Goal: Task Accomplishment & Management: Manage account settings

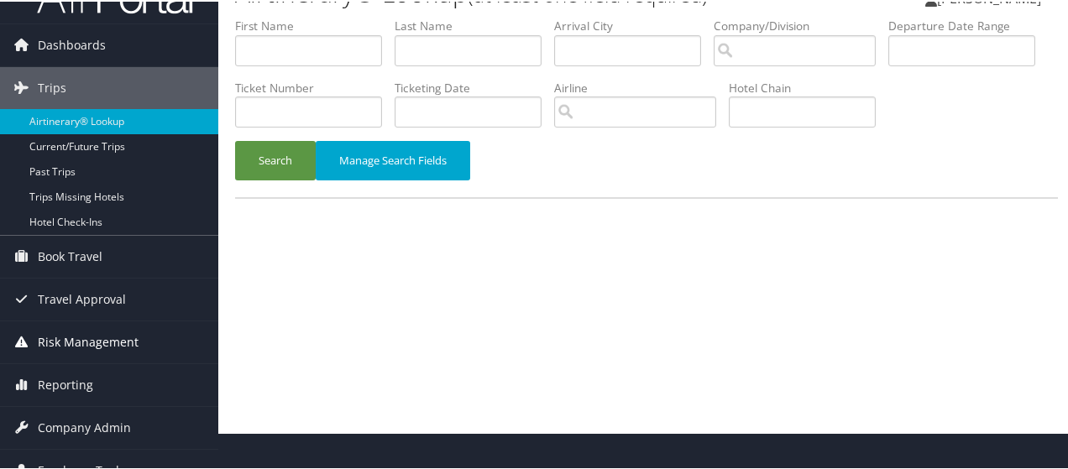
scroll to position [55, 0]
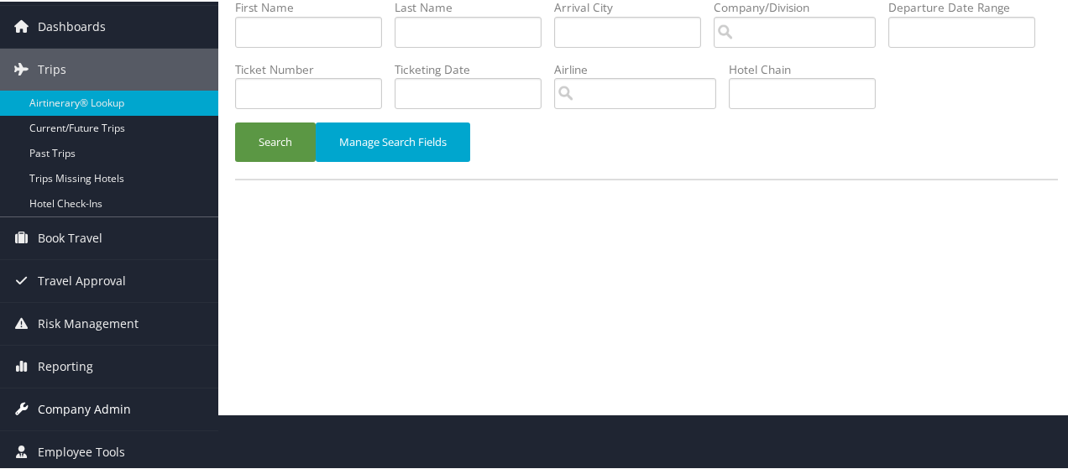
click at [85, 404] on span "Company Admin" at bounding box center [84, 408] width 93 height 42
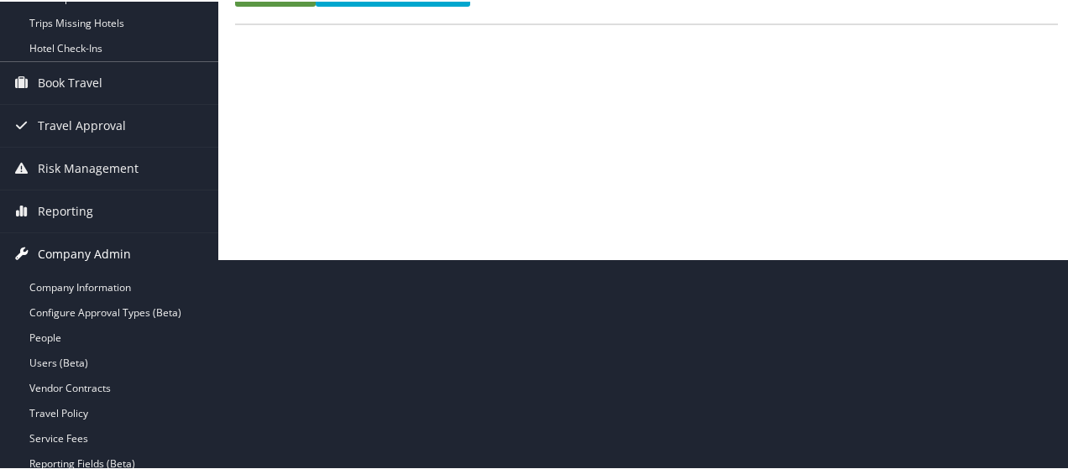
scroll to position [223, 0]
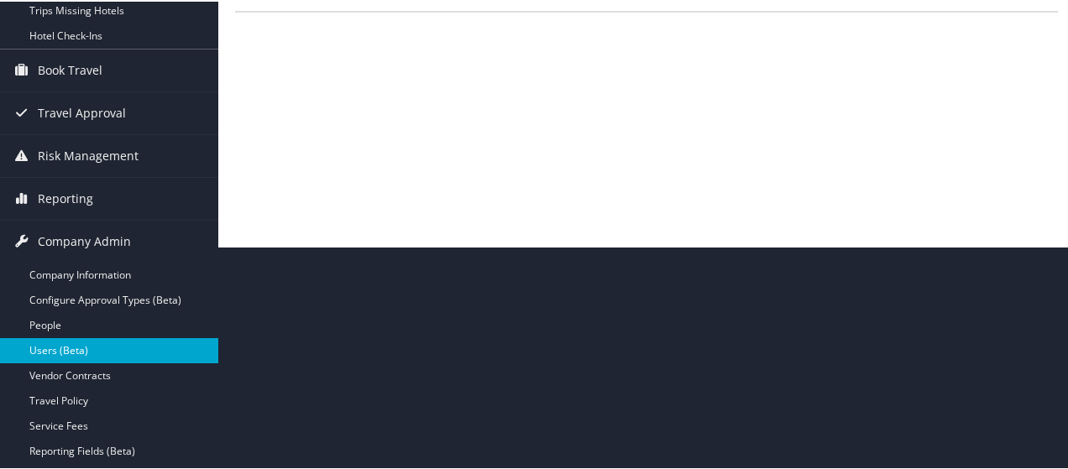
click at [65, 351] on link "Users (Beta)" at bounding box center [109, 349] width 218 height 25
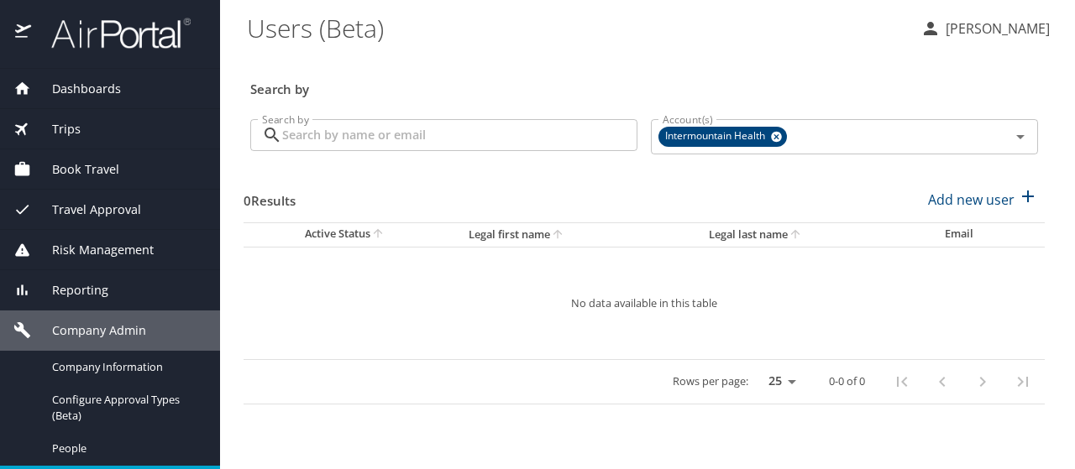
click at [314, 132] on input "Search by" at bounding box center [459, 135] width 355 height 32
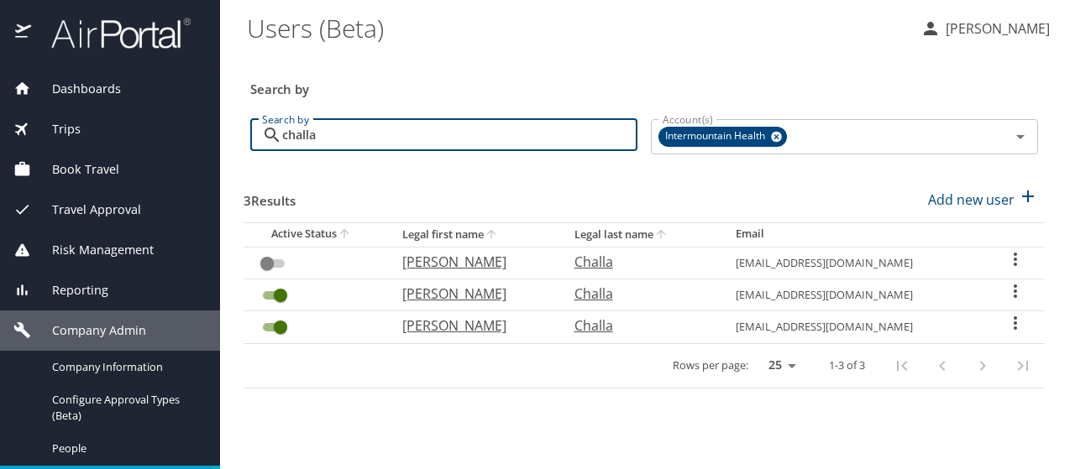
type input "challa"
click at [1016, 287] on icon "User Search Table" at bounding box center [1015, 291] width 20 height 20
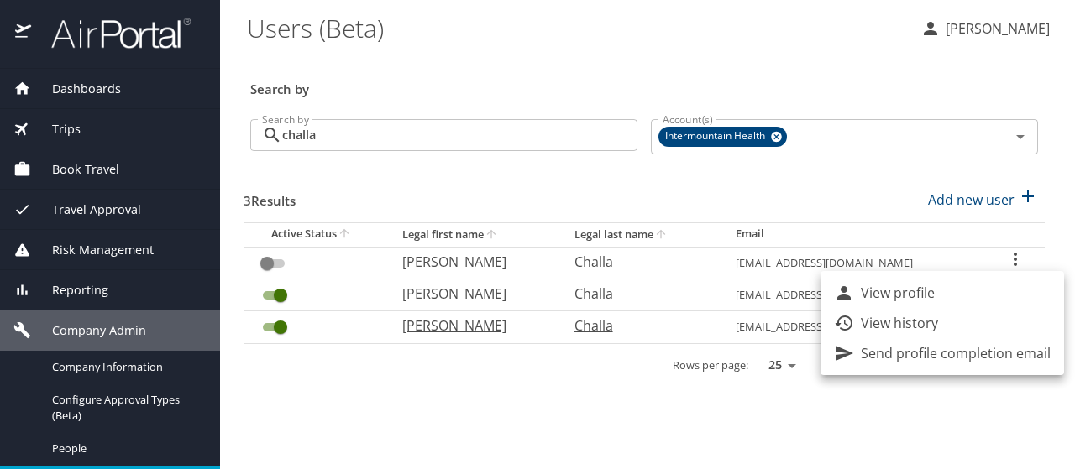
click at [986, 285] on li "View profile" at bounding box center [941, 293] width 243 height 30
select select "US"
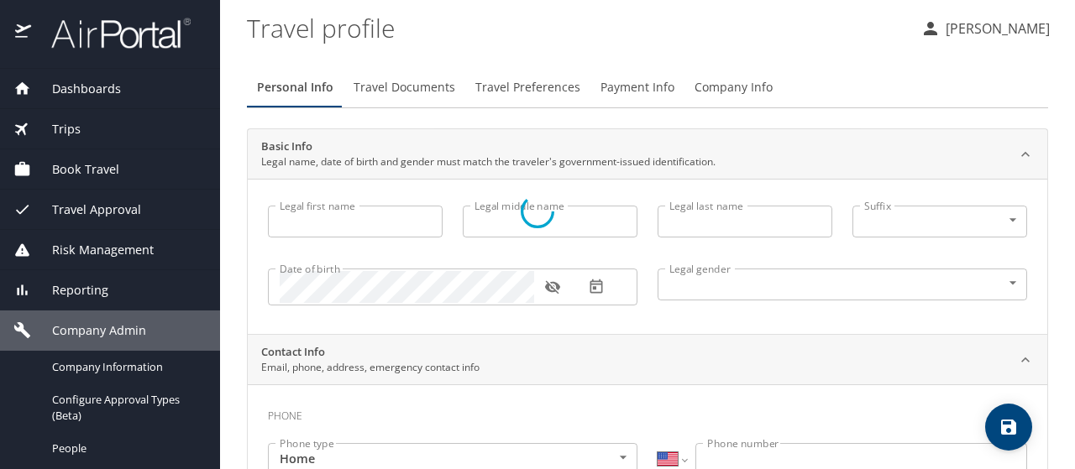
type input "[PERSON_NAME]"
type input "Challa"
type input "[DEMOGRAPHIC_DATA]"
select select "US"
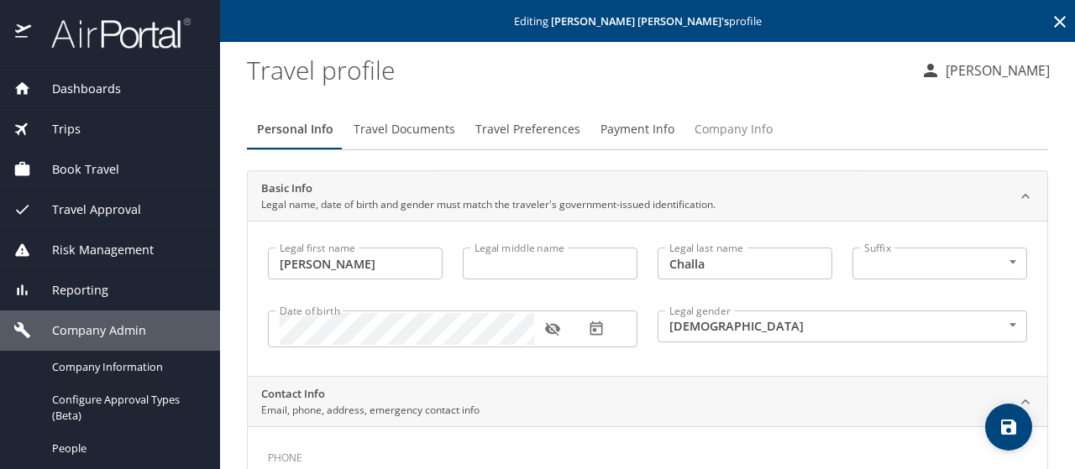
click at [730, 126] on span "Company Info" at bounding box center [733, 129] width 78 height 21
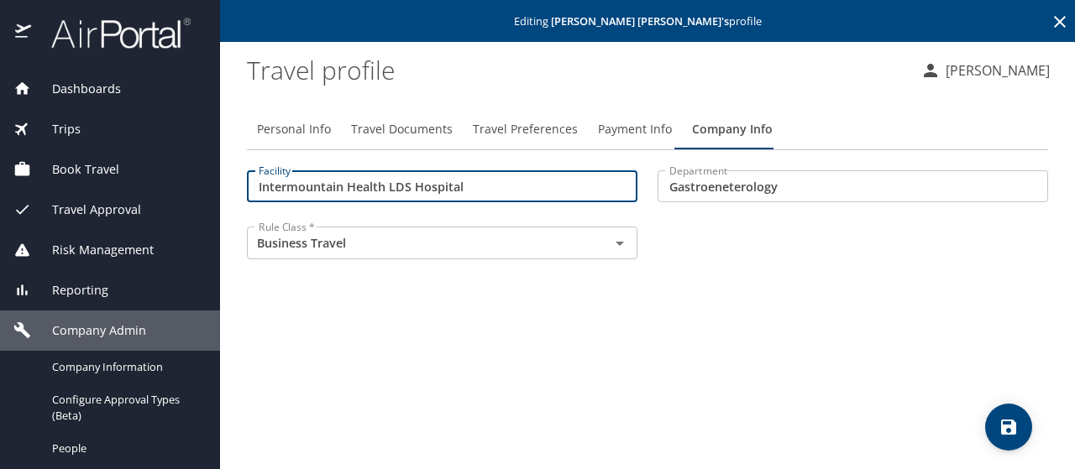
drag, startPoint x: 472, startPoint y: 186, endPoint x: 81, endPoint y: 178, distance: 390.5
click at [81, 178] on div "Dashboards AirPortal 360™ Manager My Travel Dashboard Trips Airtinerary® Lookup…" at bounding box center [537, 234] width 1075 height 469
type input "40000"
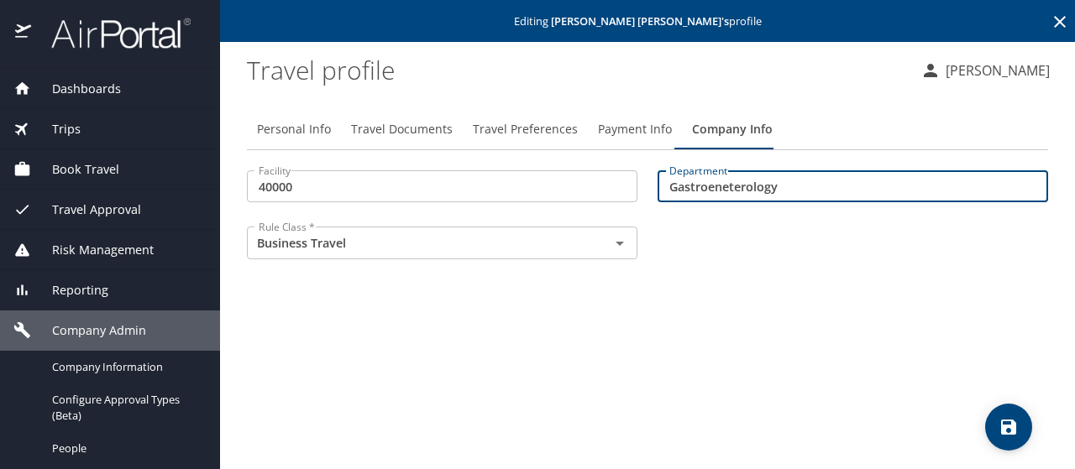
drag, startPoint x: 781, startPoint y: 181, endPoint x: 531, endPoint y: 181, distance: 250.2
click at [531, 181] on div "Facility 40000 Facility Department Gastroeneterology Department Rule Class * Bu…" at bounding box center [647, 216] width 821 height 113
type input "74077"
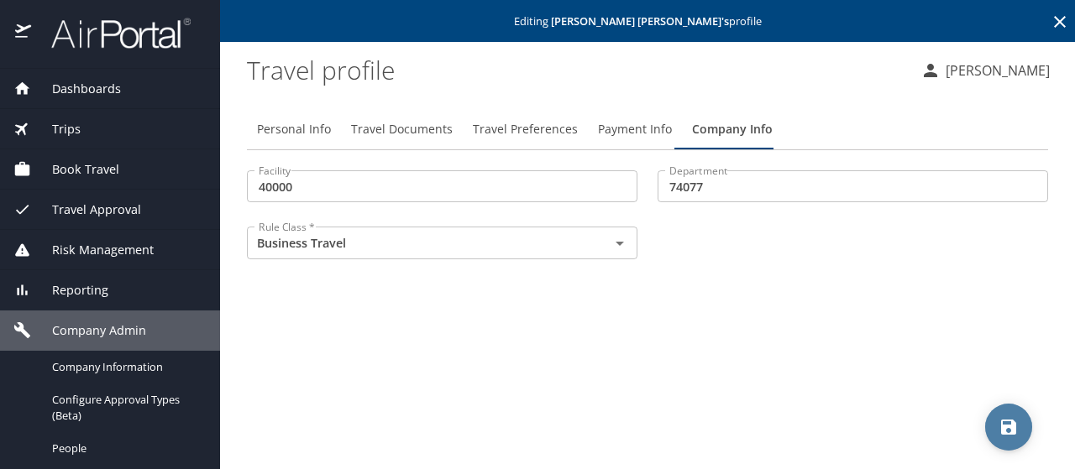
click at [1017, 435] on icon "save" at bounding box center [1008, 427] width 20 height 20
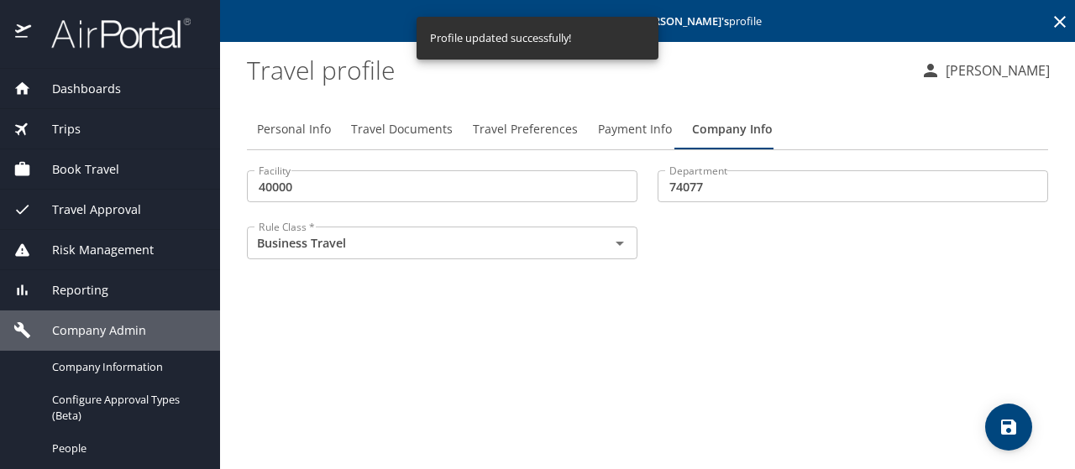
click at [618, 123] on span "Payment Info" at bounding box center [635, 129] width 74 height 21
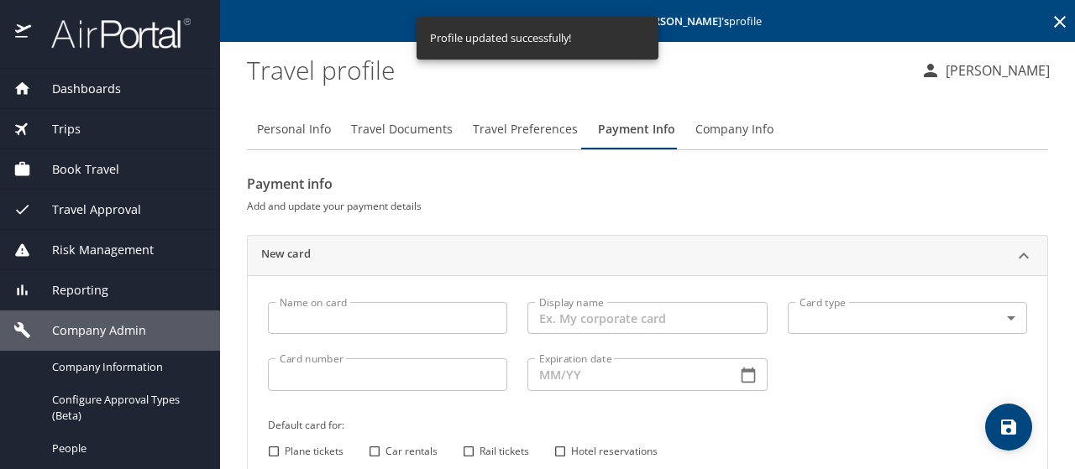
click at [322, 325] on input "Name on card" at bounding box center [387, 318] width 239 height 32
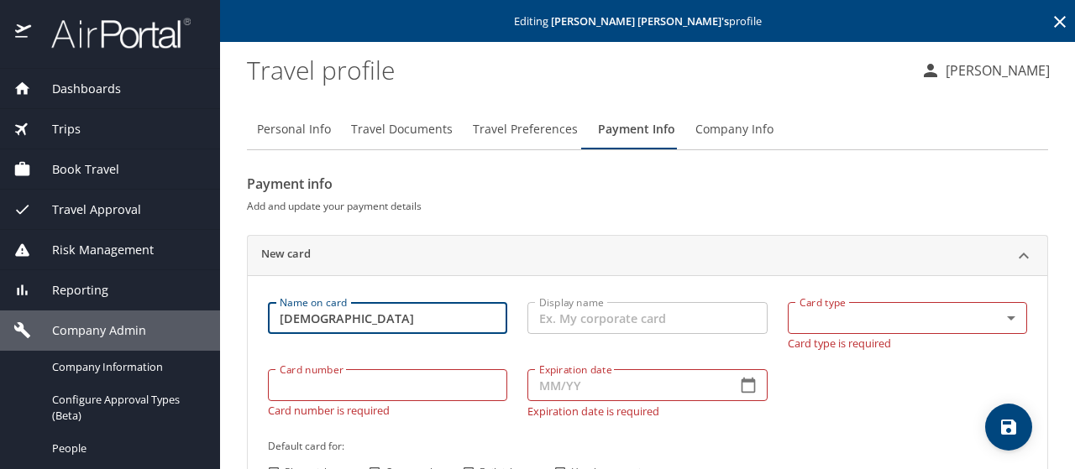
click at [380, 306] on input "[DEMOGRAPHIC_DATA]" at bounding box center [387, 318] width 239 height 32
type input "Suryanaraayan [PERSON_NAME]"
click at [834, 315] on body "Dashboards AirPortal 360™ Manager My Travel Dashboard Trips Airtinerary® Lookup…" at bounding box center [537, 234] width 1075 height 469
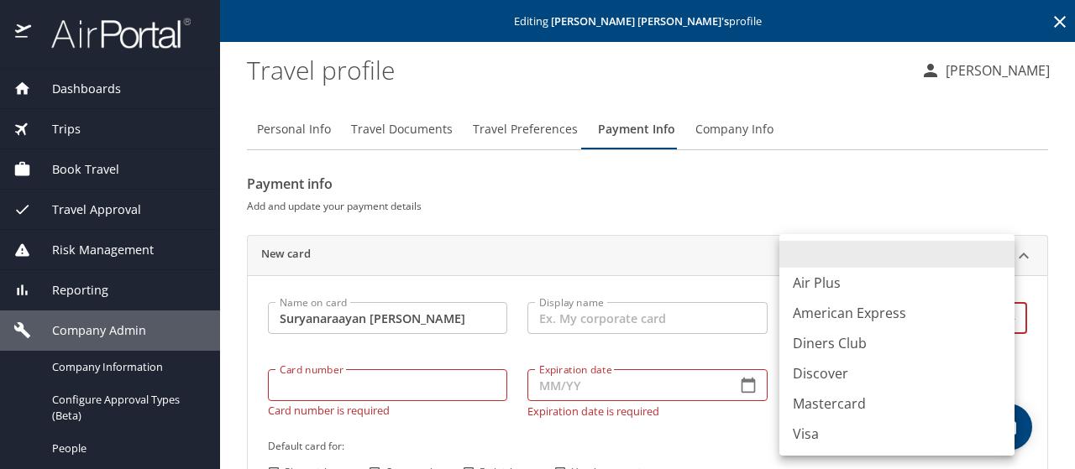
click at [806, 437] on li "Visa" at bounding box center [896, 434] width 235 height 30
type input "VI"
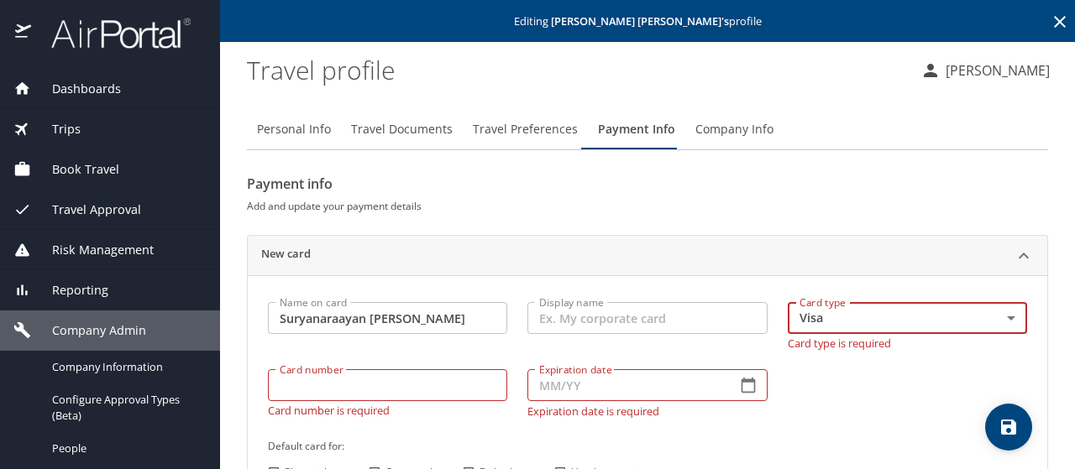
click at [282, 395] on div "Card number Card number Card number is required" at bounding box center [387, 393] width 259 height 68
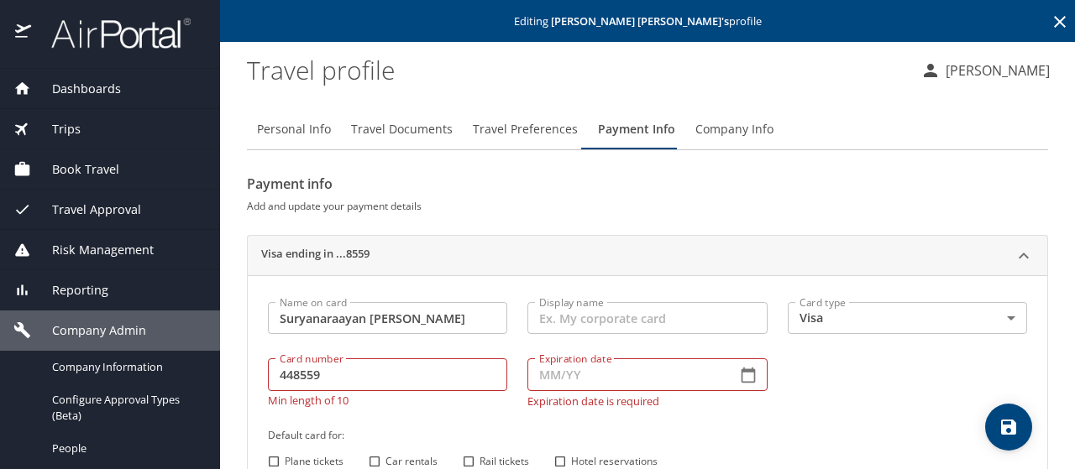
click at [322, 374] on input "448559" at bounding box center [387, 374] width 239 height 32
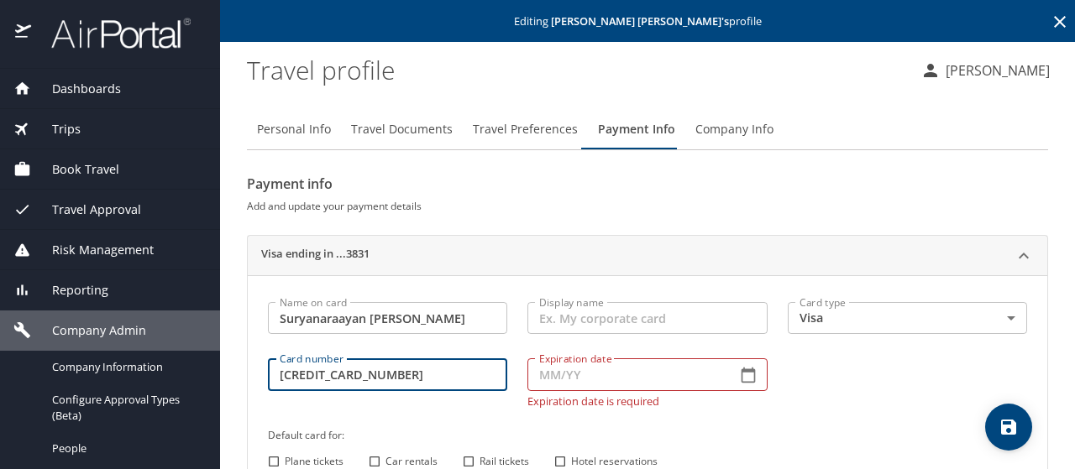
type input "[CREDIT_CARD_NUMBER]"
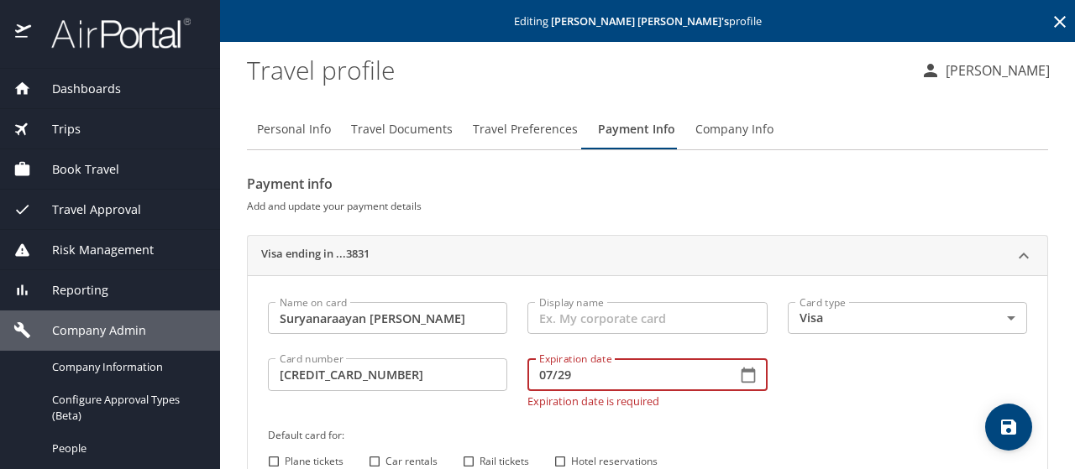
type input "07/29"
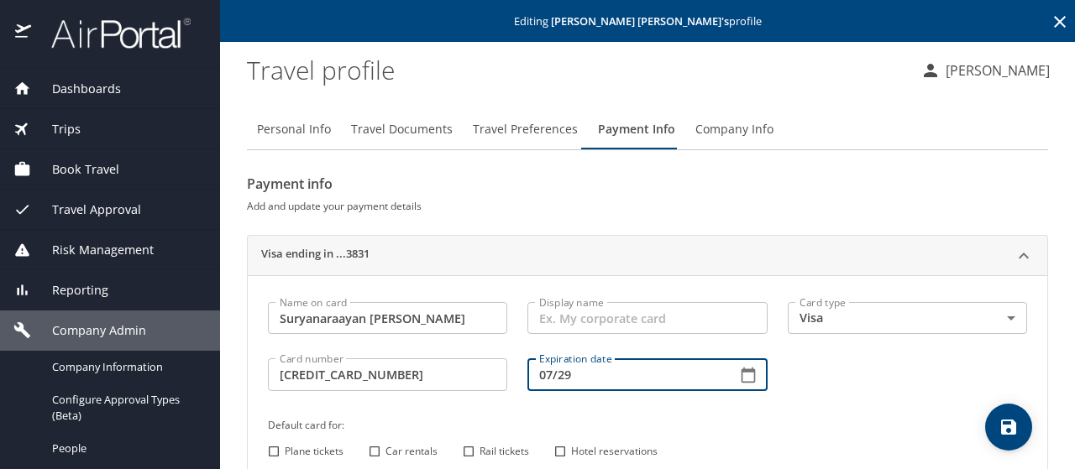
click at [272, 447] on input "Plane tickets" at bounding box center [274, 452] width 22 height 22
checkbox input "true"
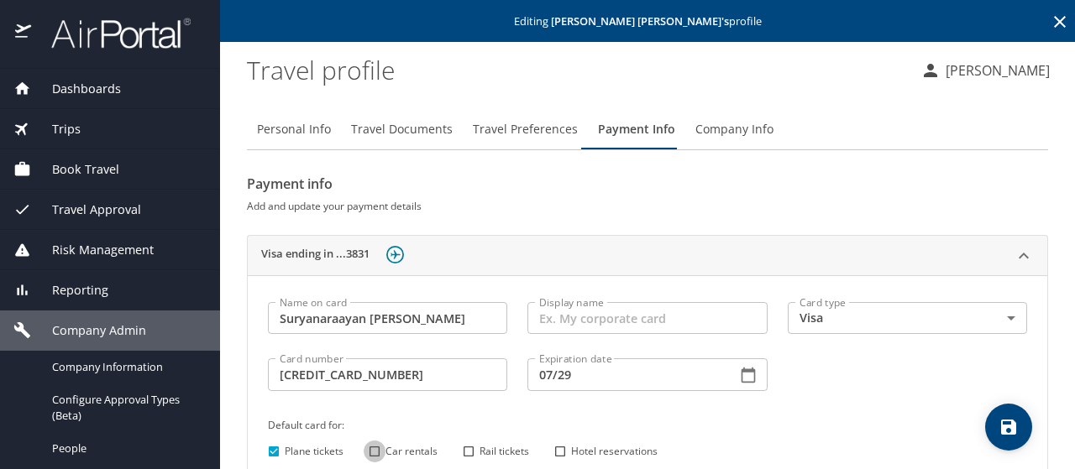
click at [373, 448] on input "Car rentals" at bounding box center [375, 452] width 22 height 22
checkbox input "true"
click at [555, 447] on input "Hotel reservations" at bounding box center [560, 452] width 22 height 22
checkbox input "true"
click at [1001, 424] on icon "save" at bounding box center [1008, 427] width 15 height 15
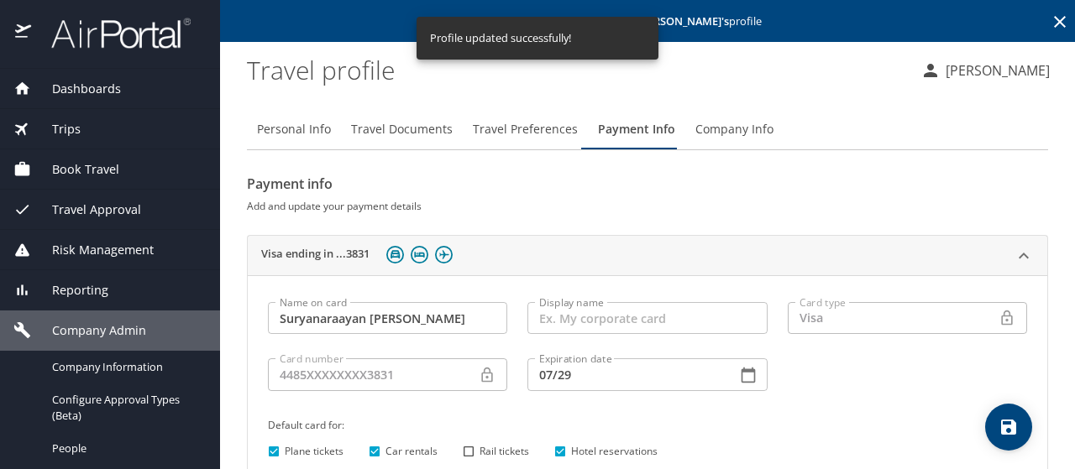
click at [1050, 21] on icon at bounding box center [1059, 22] width 20 height 20
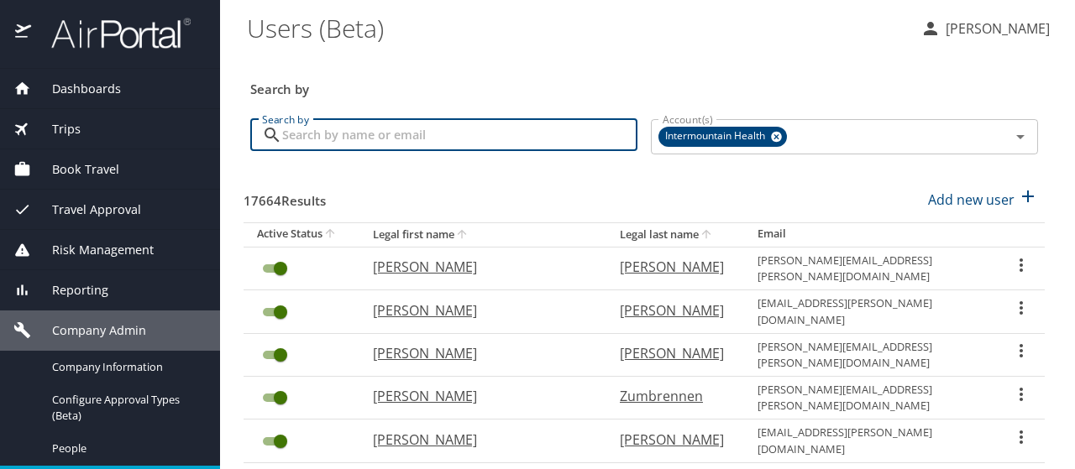
click at [309, 133] on input "Search by" at bounding box center [459, 135] width 355 height 32
type input "challa"
checkbox input "false"
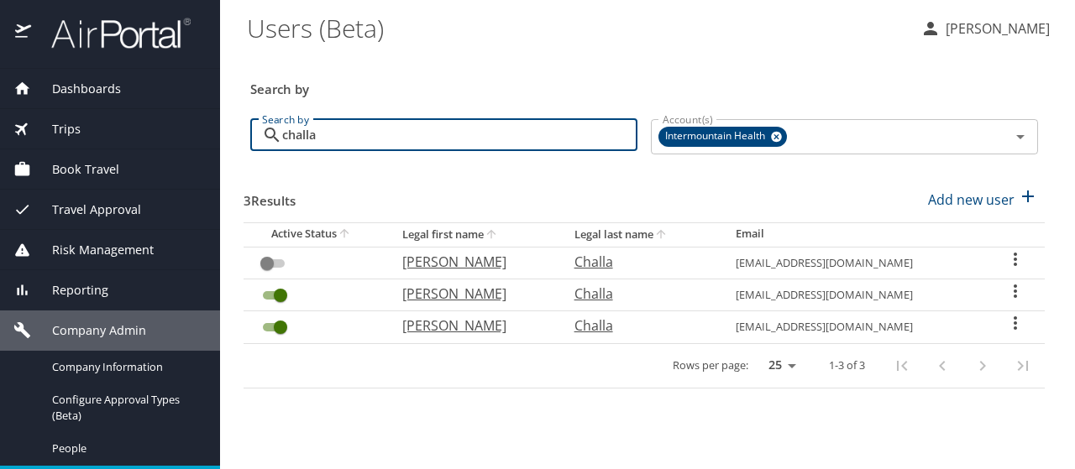
click at [1016, 322] on icon "User Search Table" at bounding box center [1014, 323] width 3 height 13
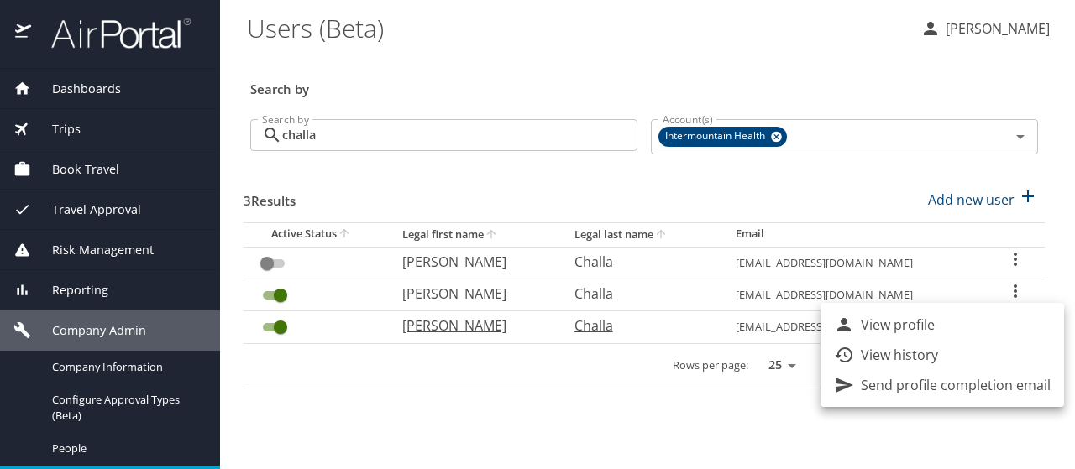
click at [962, 320] on li "View profile" at bounding box center [941, 325] width 243 height 30
select select "US"
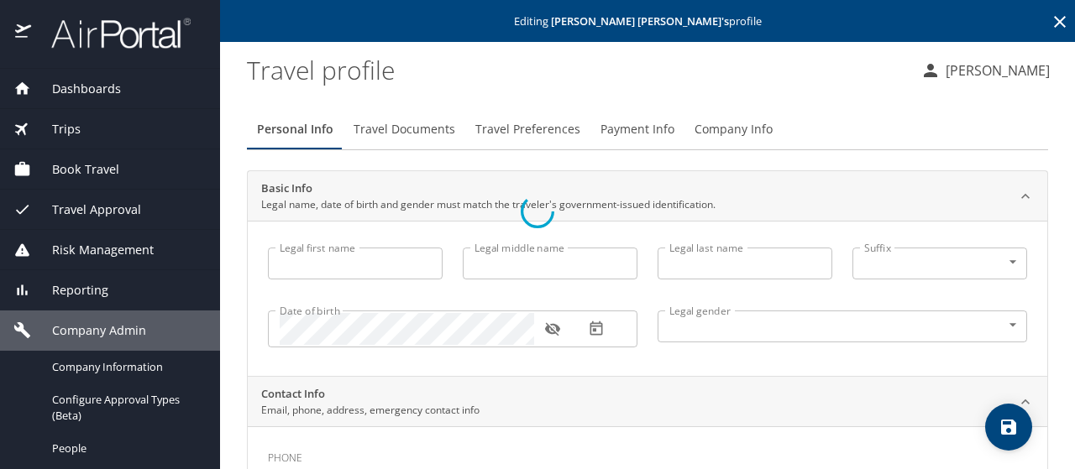
type input "[PERSON_NAME]"
type input "Challa"
type input "[DEMOGRAPHIC_DATA]"
select select "US"
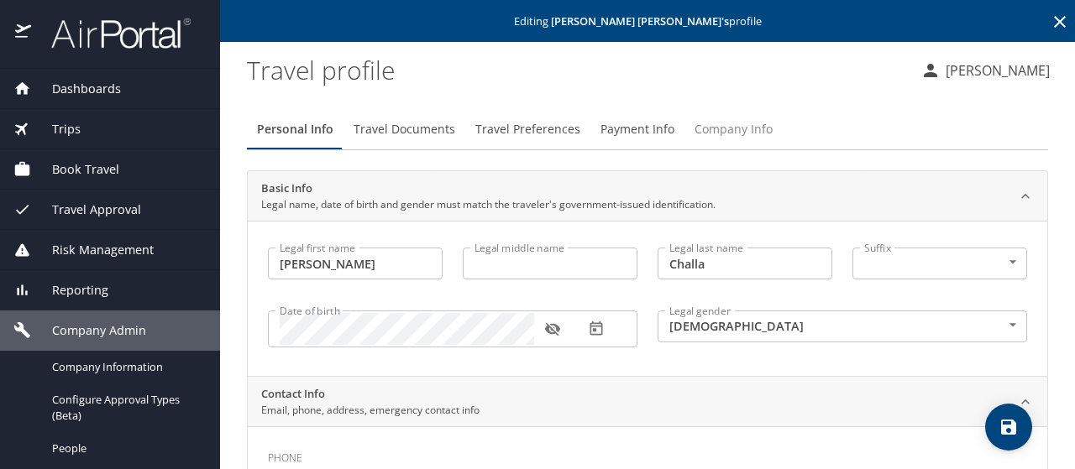
click at [695, 125] on span "Company Info" at bounding box center [733, 129] width 78 height 21
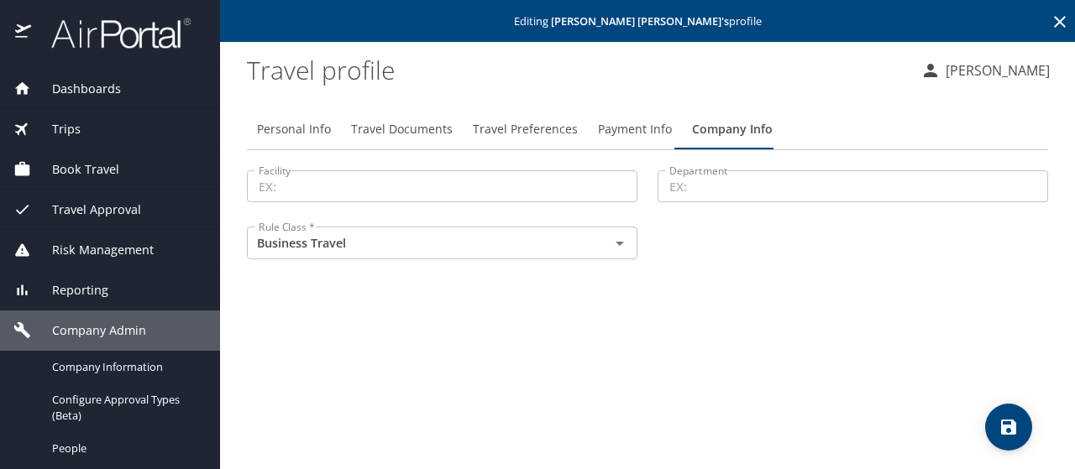
click at [290, 184] on input "Facility" at bounding box center [442, 186] width 390 height 32
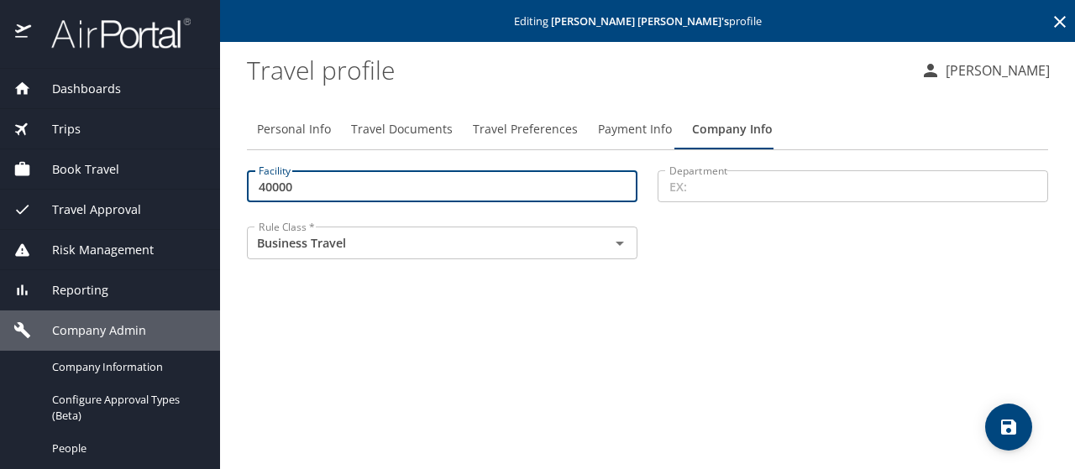
type input "40000"
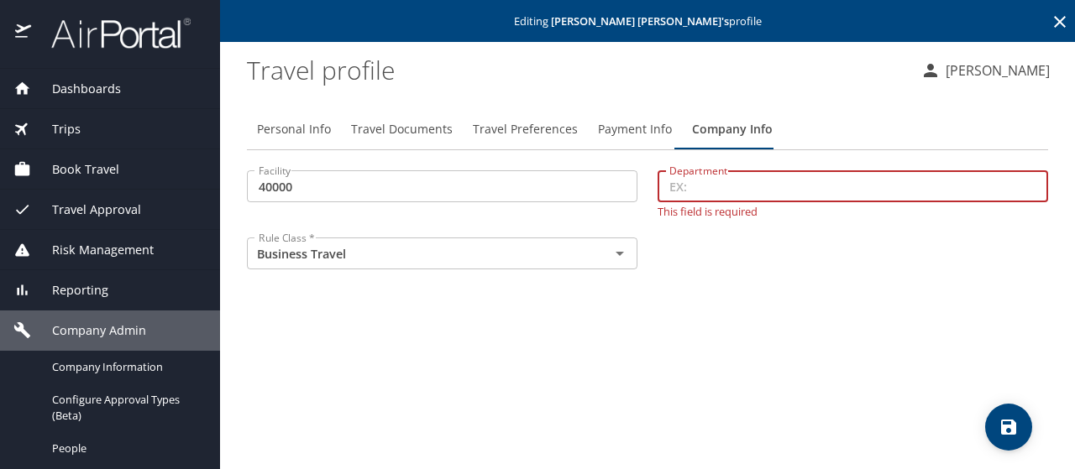
type input "8"
type input "74077"
click at [1016, 426] on icon "save" at bounding box center [1008, 427] width 20 height 20
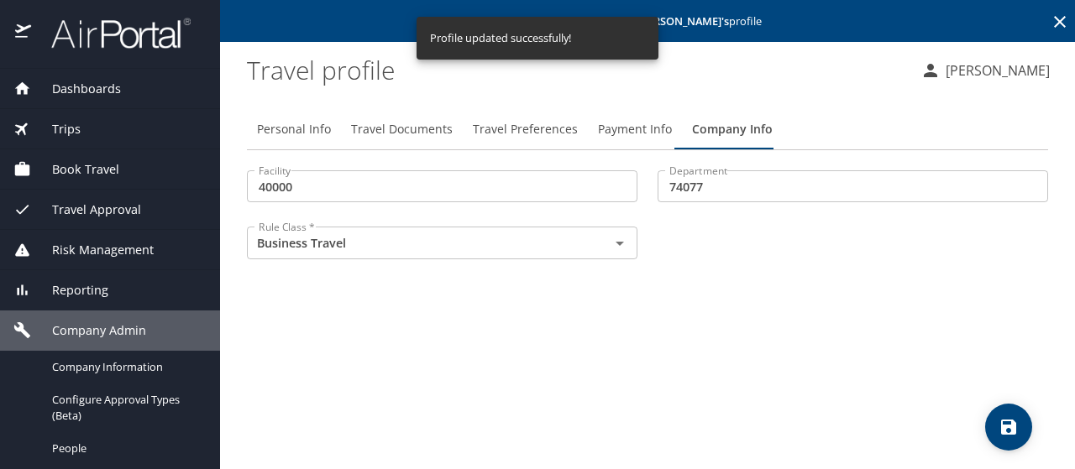
click at [633, 132] on span "Payment Info" at bounding box center [635, 129] width 74 height 21
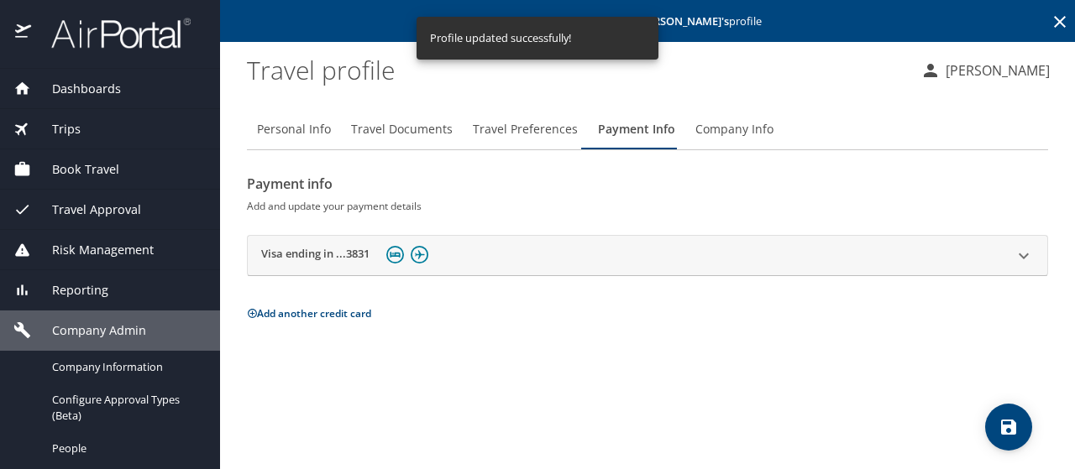
click at [457, 254] on div "Visa ending in ...3831" at bounding box center [632, 256] width 742 height 26
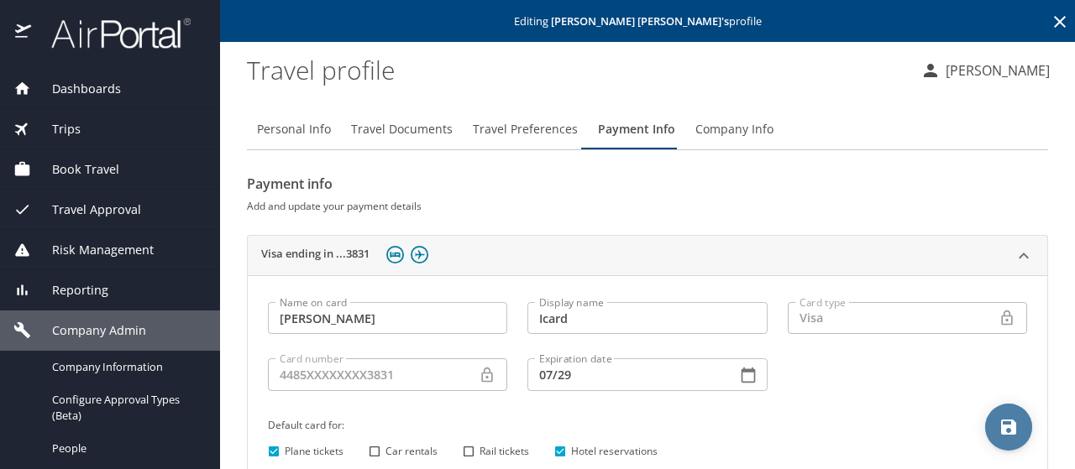
click at [999, 422] on icon "save" at bounding box center [1008, 427] width 20 height 20
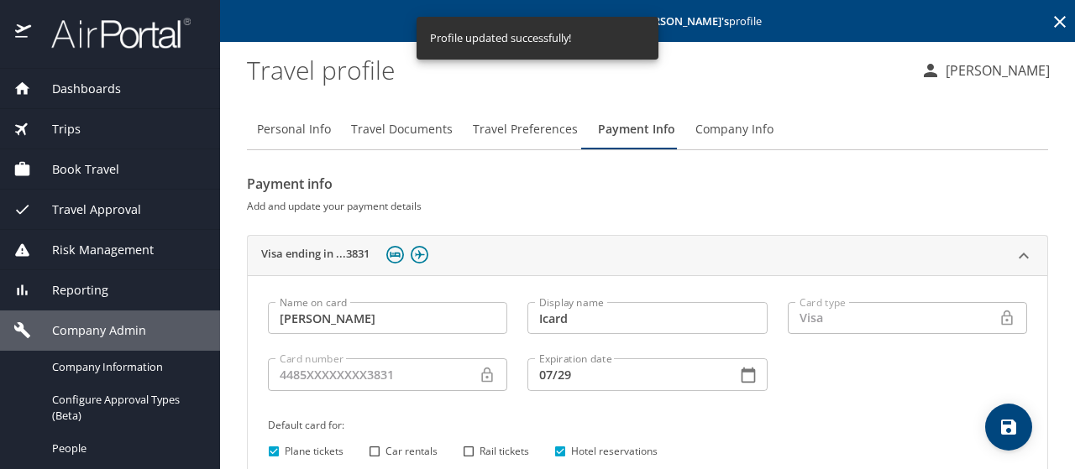
click at [1054, 20] on icon at bounding box center [1060, 22] width 12 height 12
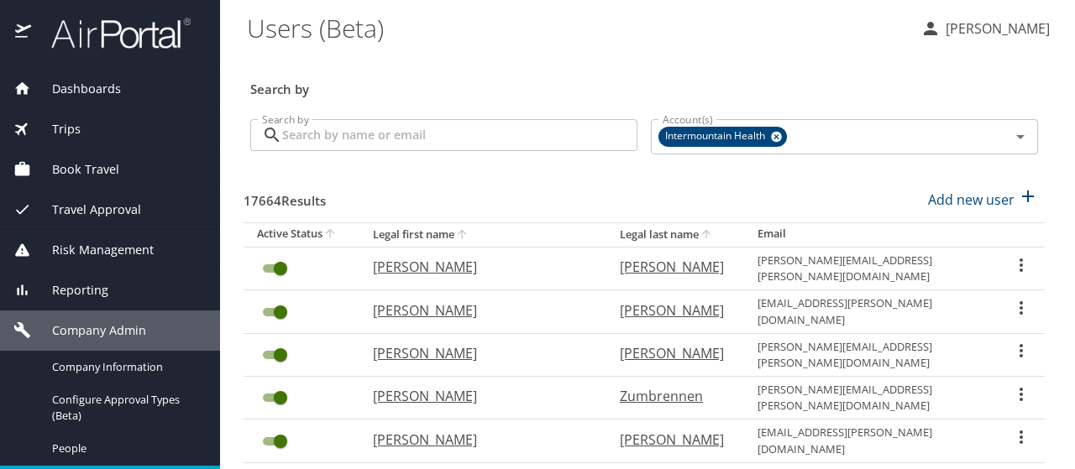
click at [332, 128] on input "Search by" at bounding box center [459, 135] width 355 height 32
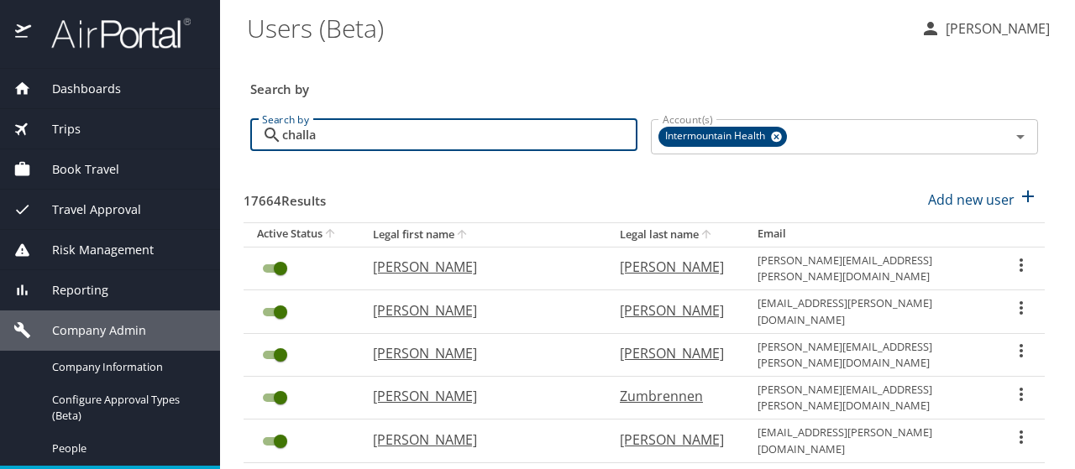
type input "challa"
checkbox input "false"
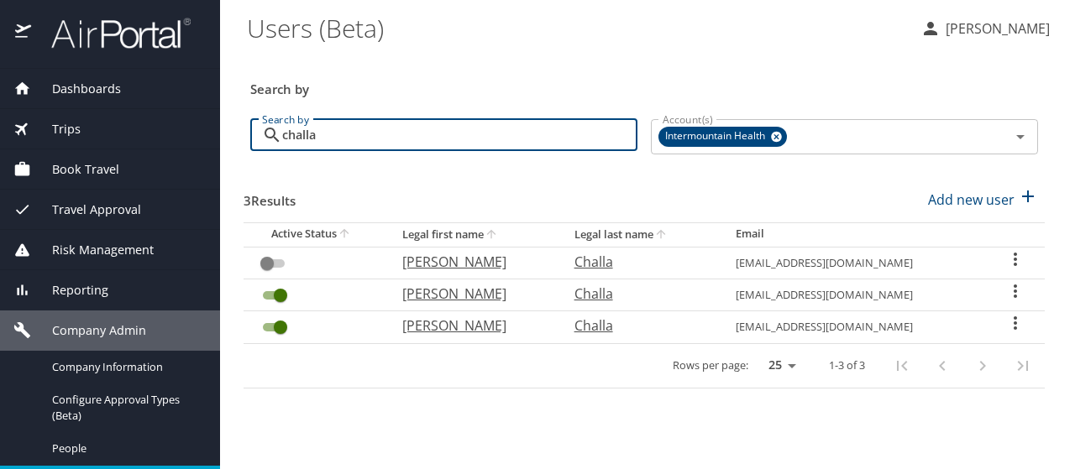
click at [1017, 286] on icon "User Search Table" at bounding box center [1014, 291] width 3 height 13
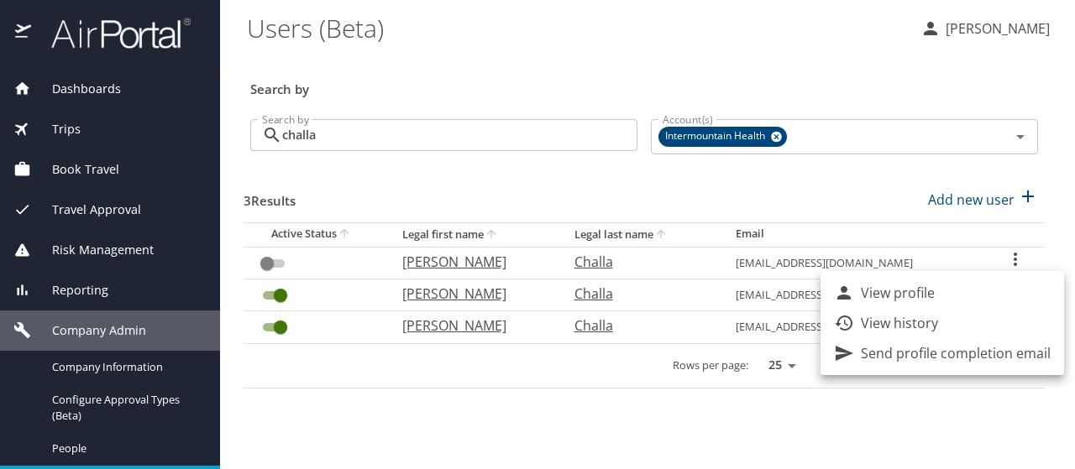
click at [912, 293] on p "View profile" at bounding box center [898, 293] width 74 height 20
select select "US"
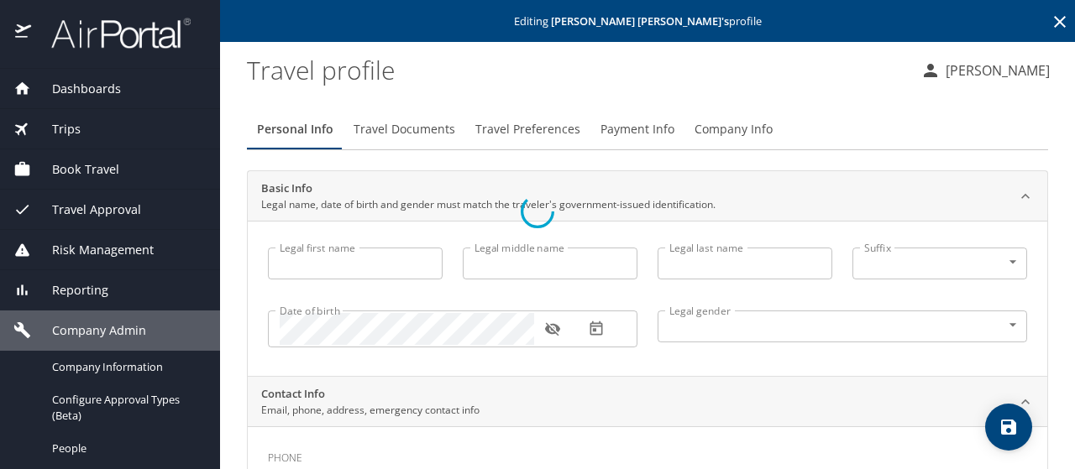
type input "[PERSON_NAME]"
type input "Challa"
type input "[DEMOGRAPHIC_DATA]"
select select "US"
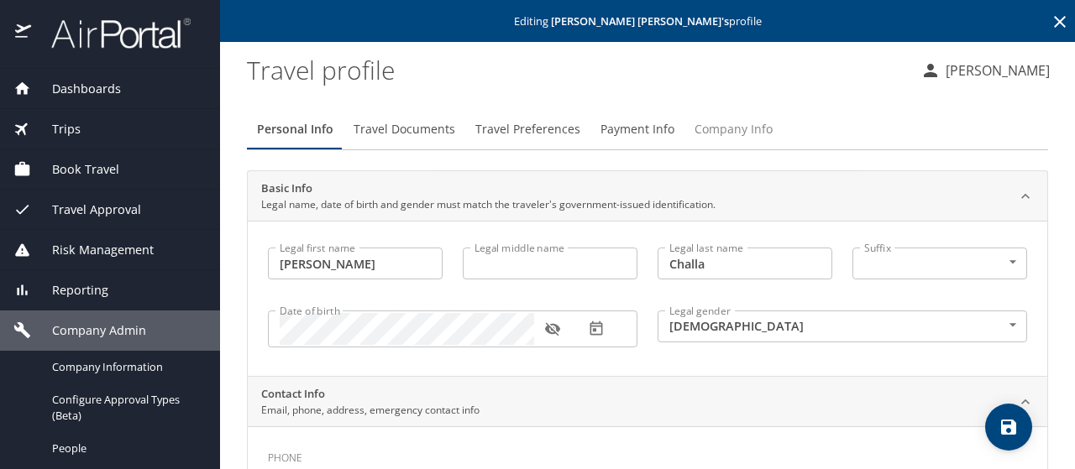
click at [715, 134] on span "Company Info" at bounding box center [733, 129] width 78 height 21
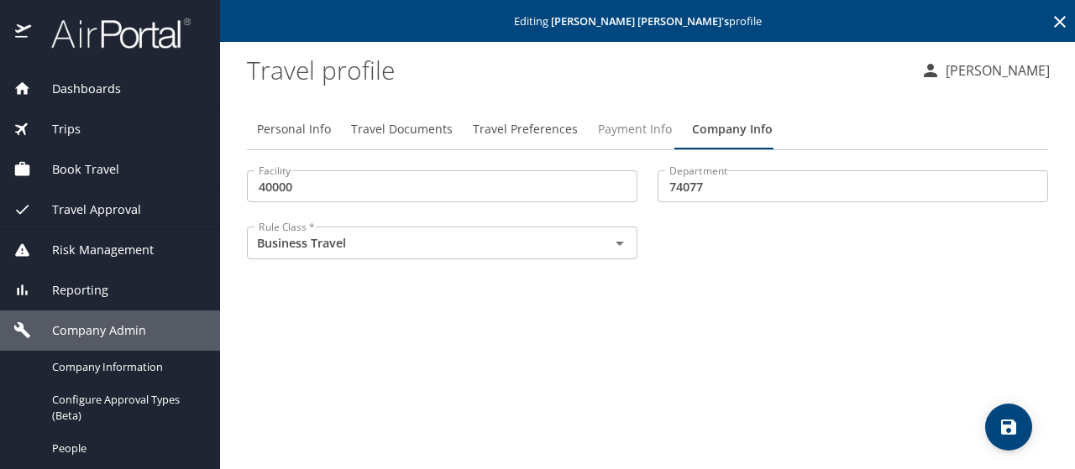
click at [604, 129] on span "Payment Info" at bounding box center [635, 129] width 74 height 21
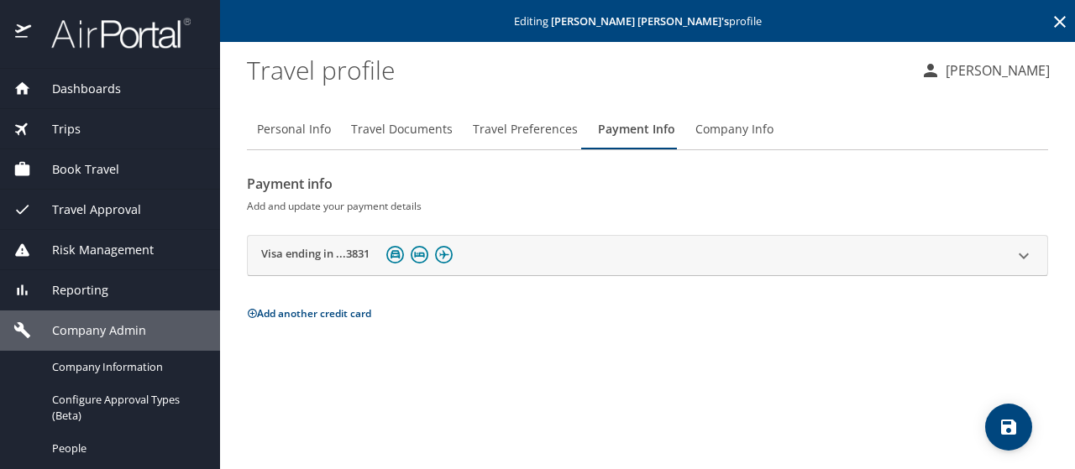
click at [1056, 19] on icon at bounding box center [1060, 22] width 12 height 12
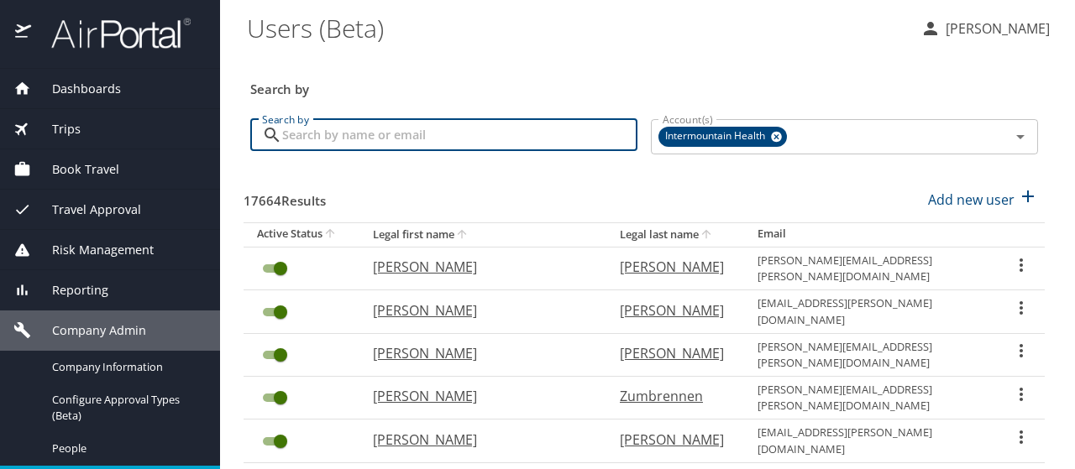
click at [299, 142] on input "Search by" at bounding box center [459, 135] width 355 height 32
type input "[PERSON_NAME]"
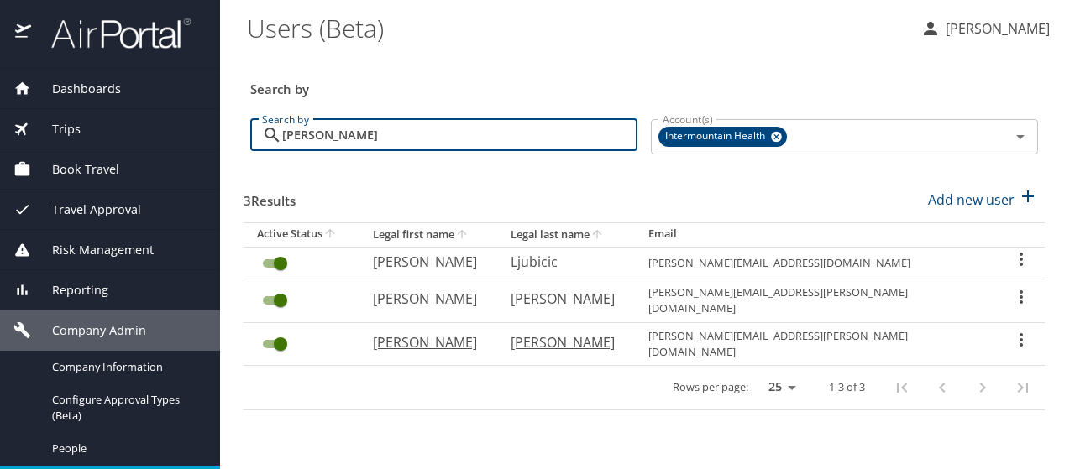
click at [1013, 290] on div "User Search Table" at bounding box center [1021, 299] width 20 height 24
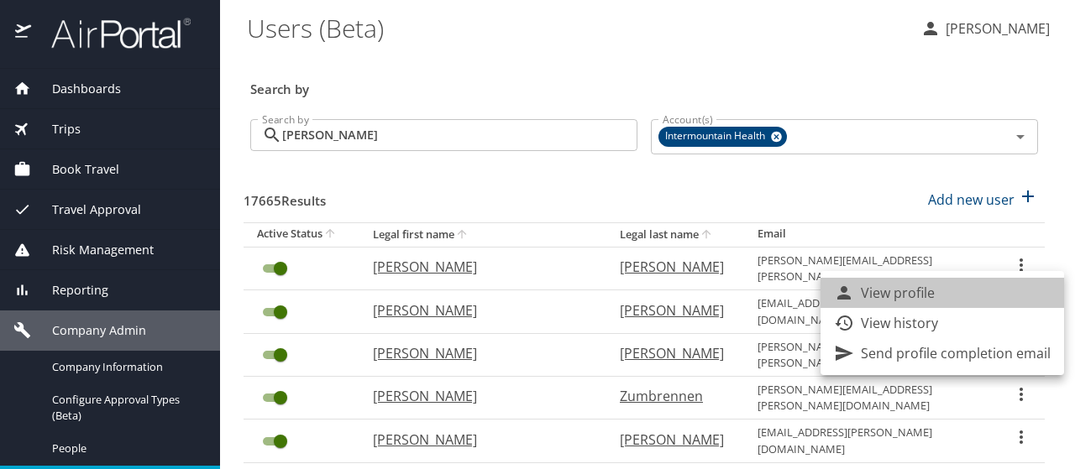
click at [997, 291] on li "View profile" at bounding box center [941, 293] width 243 height 30
select select "US"
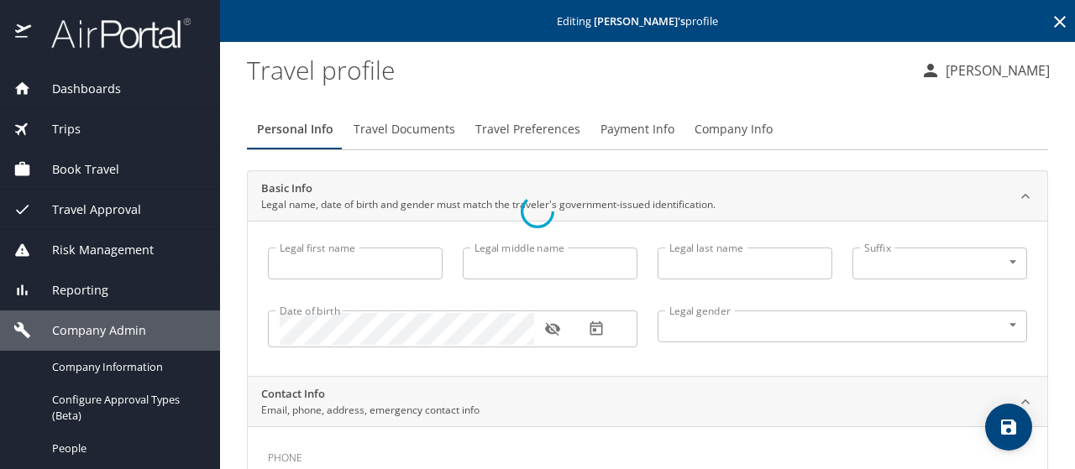
type input "[PERSON_NAME]"
type input "[DEMOGRAPHIC_DATA]"
select select "US"
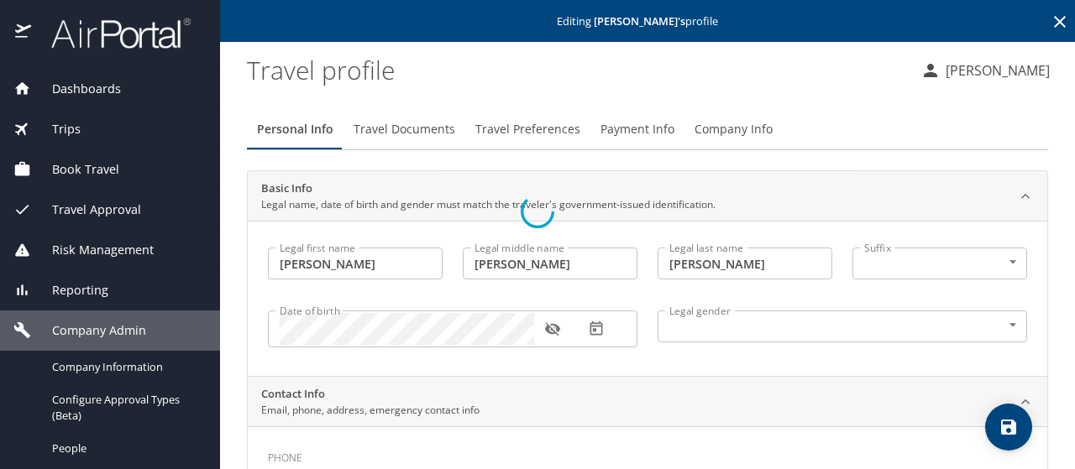
select select "US"
click at [1049, 16] on icon at bounding box center [1059, 22] width 20 height 20
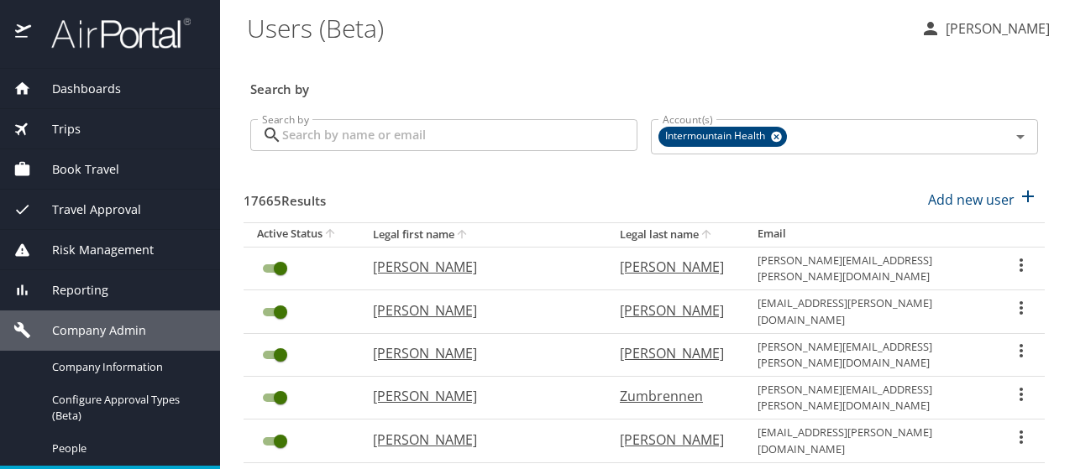
click at [332, 144] on input "Search by" at bounding box center [459, 135] width 355 height 32
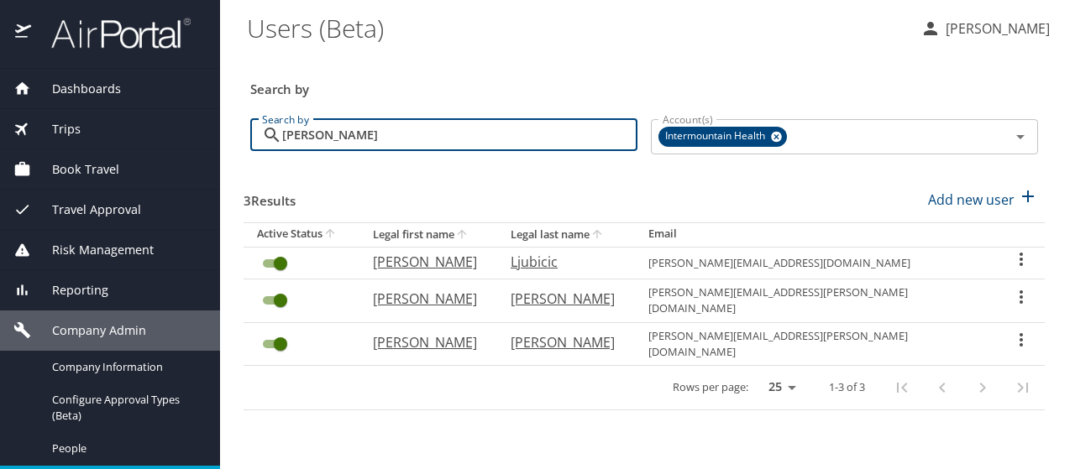
type input "[PERSON_NAME]"
click at [1014, 292] on icon "User Search Table" at bounding box center [1021, 297] width 20 height 20
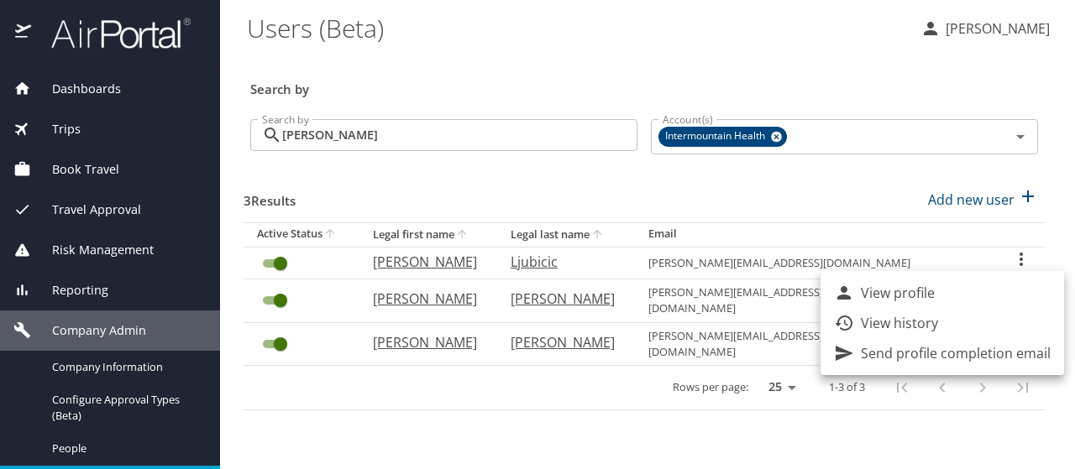
click at [1014, 291] on li "View profile" at bounding box center [941, 293] width 243 height 30
select select "US"
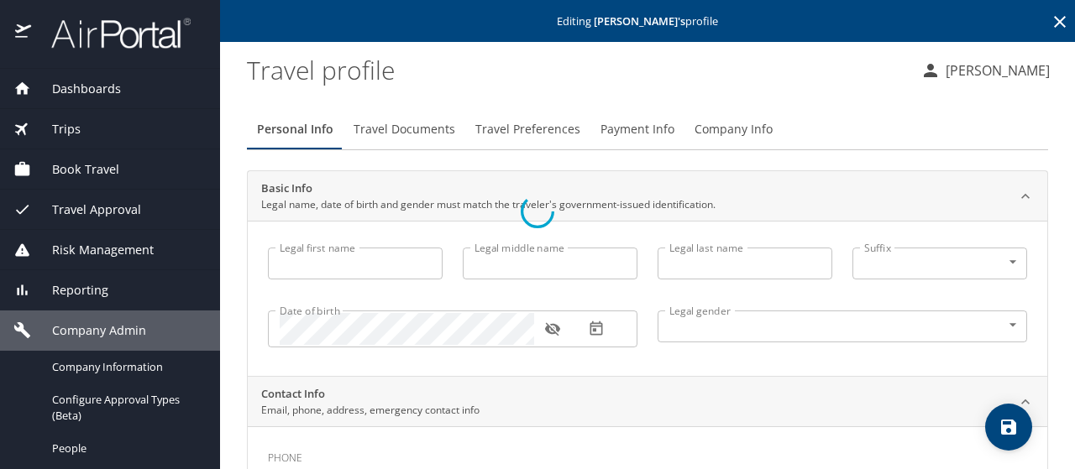
type input "[PERSON_NAME]"
type input "[DEMOGRAPHIC_DATA]"
select select "US"
select select "AT"
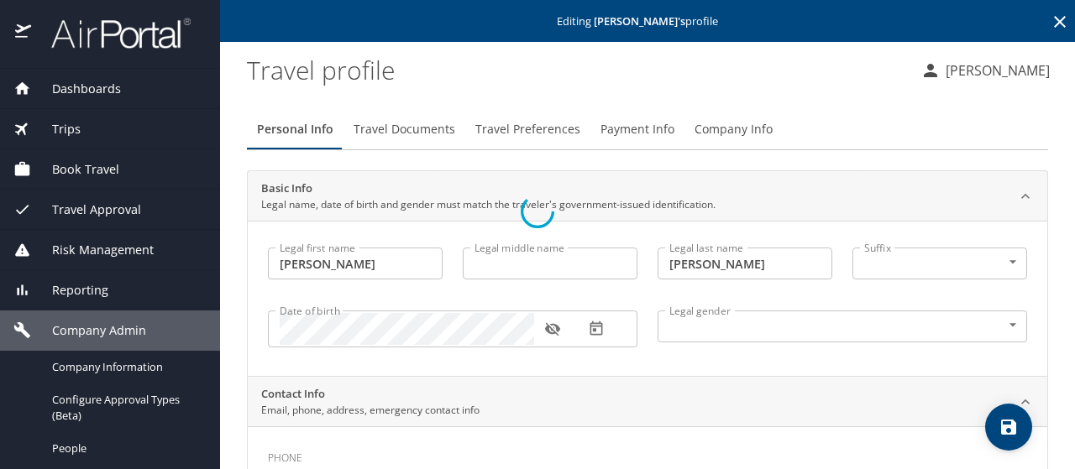
select select "AT"
click at [715, 132] on span "Company Info" at bounding box center [733, 129] width 78 height 21
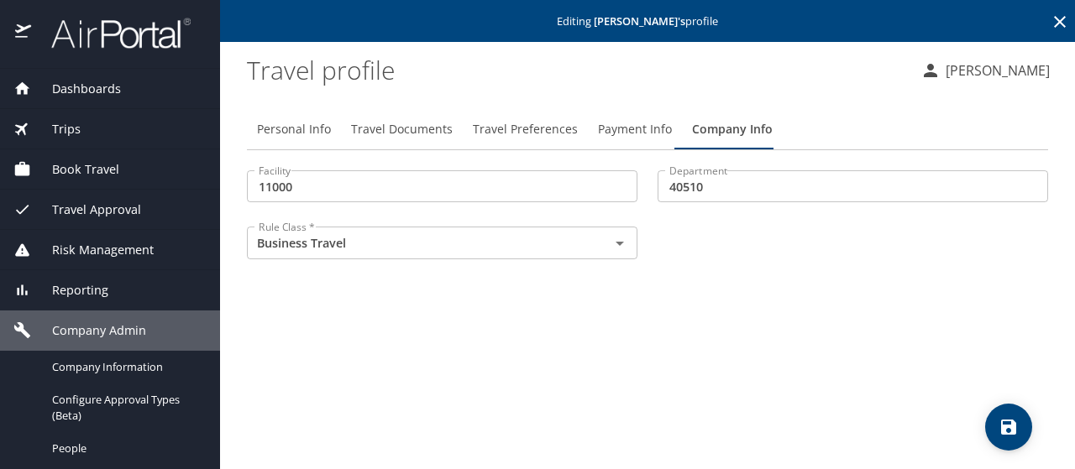
click at [620, 122] on span "Payment Info" at bounding box center [635, 129] width 74 height 21
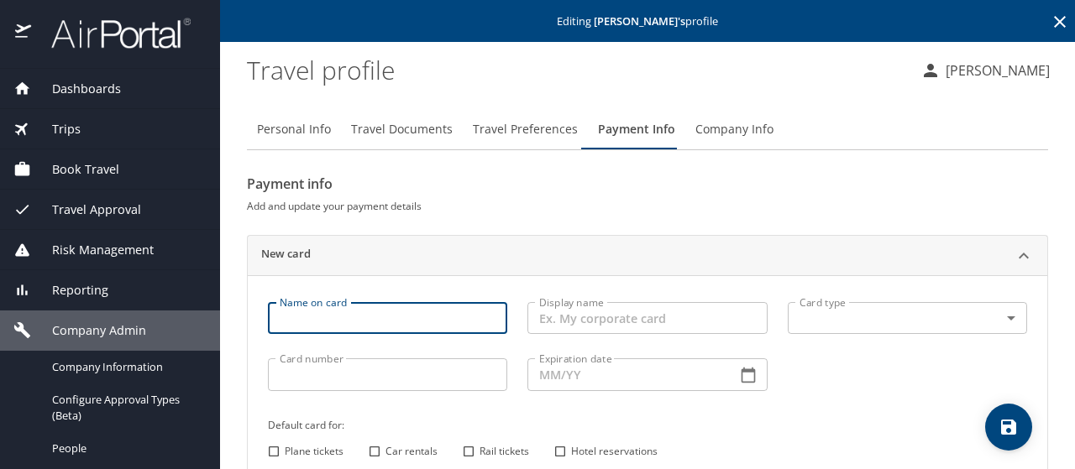
click at [366, 315] on input "Name on card" at bounding box center [387, 318] width 239 height 32
type input "[PERSON_NAME]"
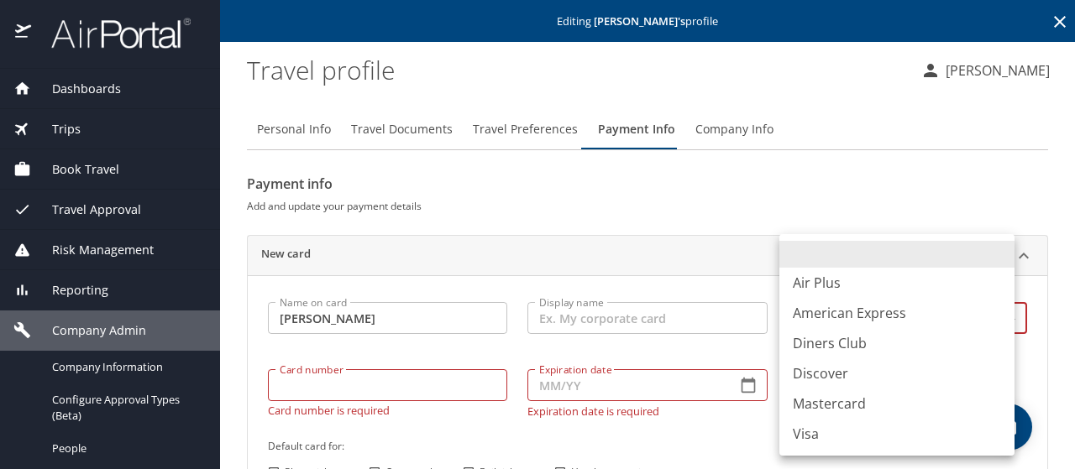
click at [821, 314] on body "Dashboards AirPortal 360™ Manager My Travel Dashboard Trips Airtinerary® Lookup…" at bounding box center [537, 234] width 1075 height 469
click at [803, 434] on li "Visa" at bounding box center [896, 434] width 235 height 30
type input "VI"
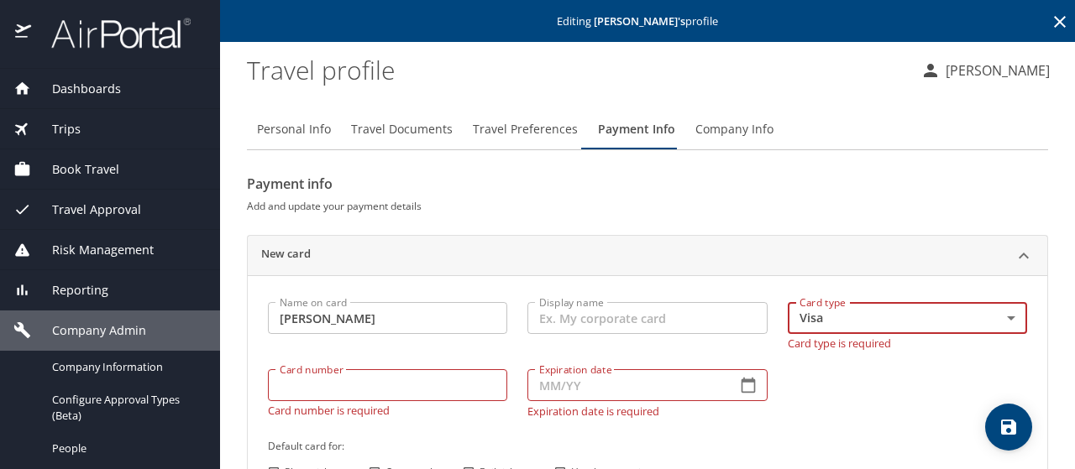
click at [311, 390] on div "Card number Card number Card number is required" at bounding box center [387, 393] width 259 height 68
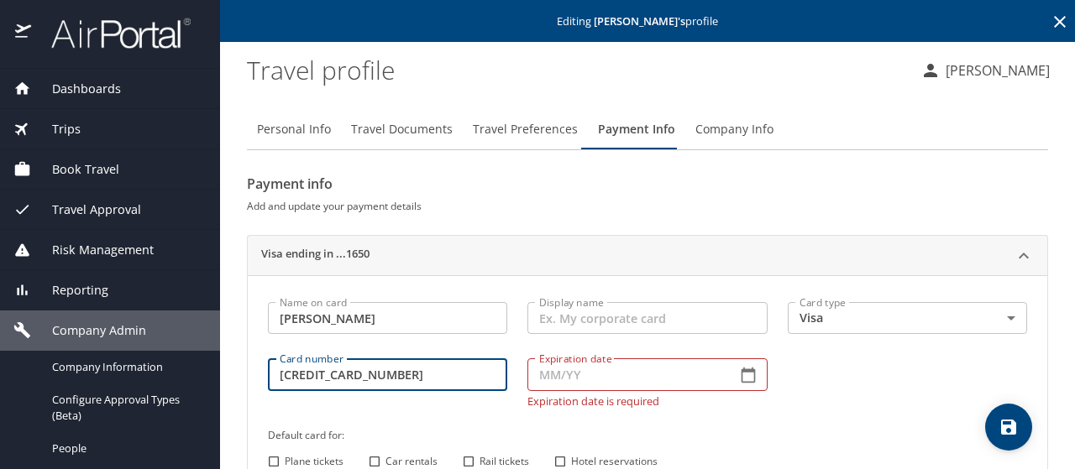
type input "[CREDIT_CARD_NUMBER]"
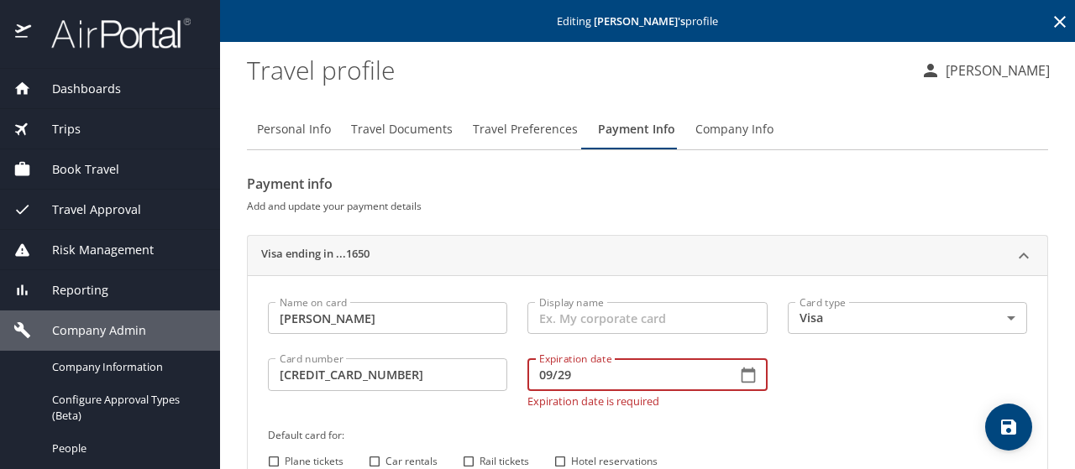
type input "09/29"
click at [274, 459] on input "Plane tickets" at bounding box center [274, 462] width 22 height 22
checkbox input "true"
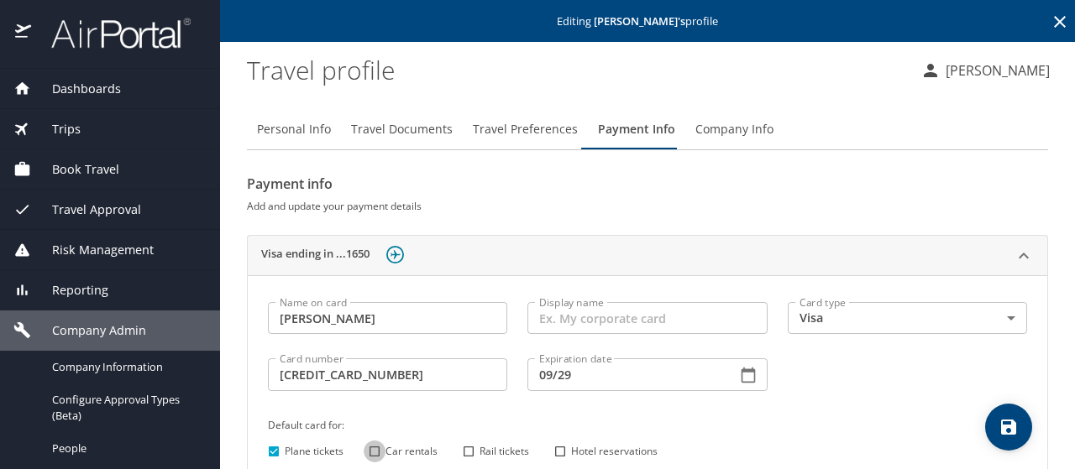
click at [374, 447] on input "Car rentals" at bounding box center [375, 452] width 22 height 22
checkbox input "true"
drag, startPoint x: 557, startPoint y: 447, endPoint x: 627, endPoint y: 439, distance: 70.2
click at [557, 447] on input "Hotel reservations" at bounding box center [560, 452] width 22 height 22
checkbox input "true"
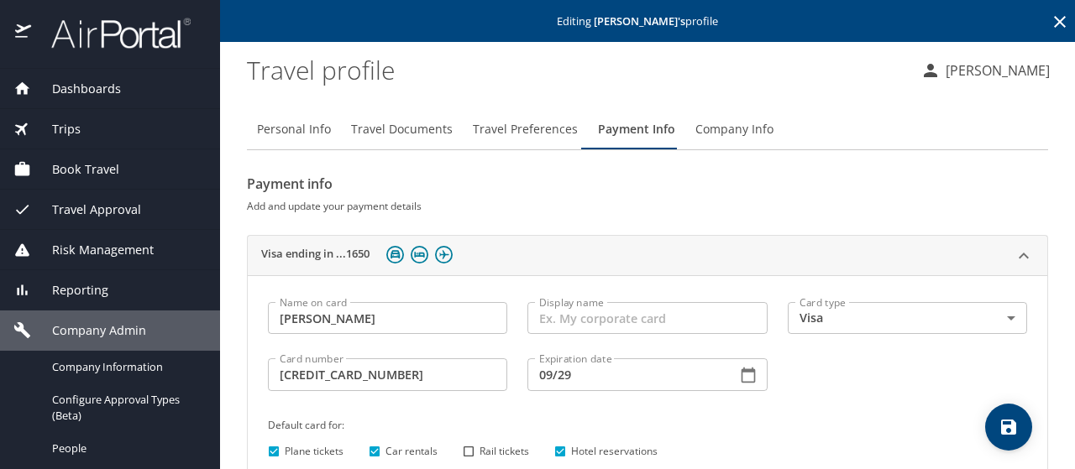
click at [1006, 421] on icon "save" at bounding box center [1008, 427] width 15 height 15
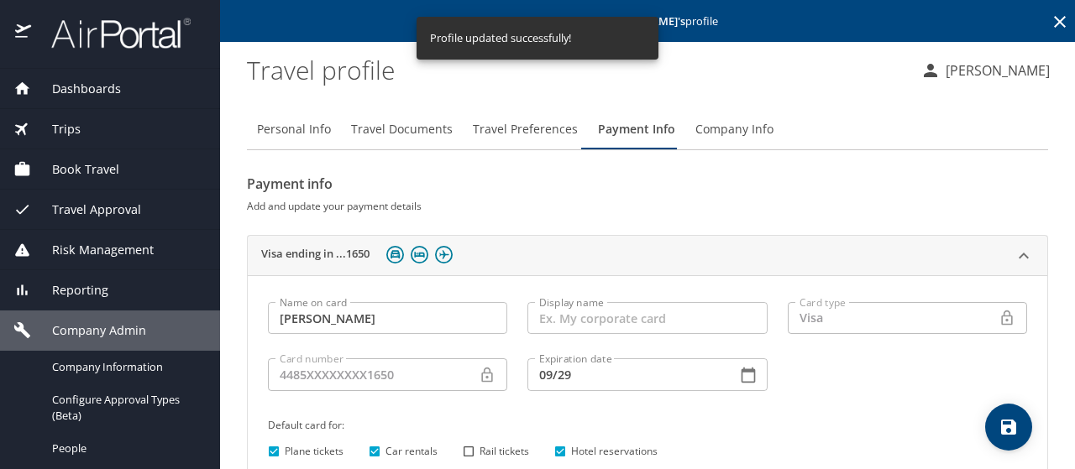
click at [512, 243] on div "Visa ending in ...1650" at bounding box center [632, 256] width 742 height 26
click at [1049, 21] on icon at bounding box center [1059, 22] width 20 height 20
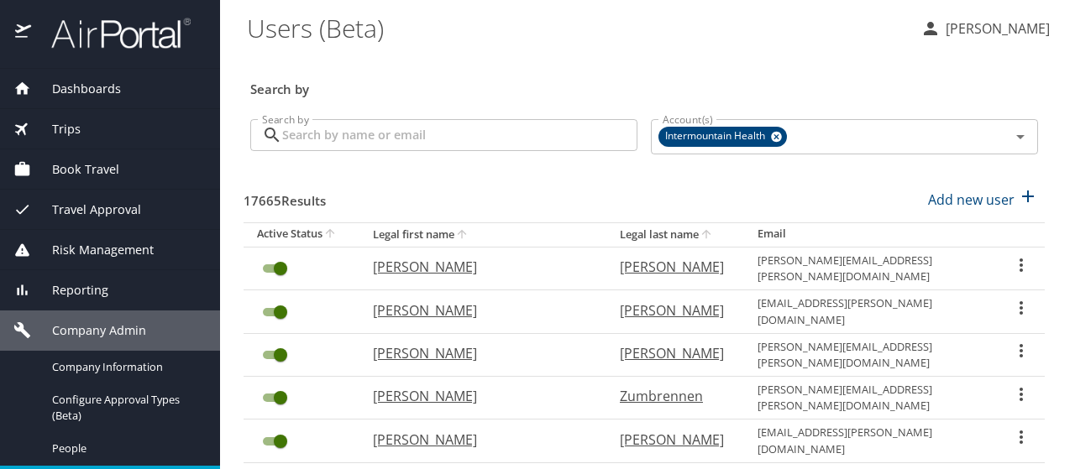
drag, startPoint x: 302, startPoint y: 112, endPoint x: 301, endPoint y: 146, distance: 34.5
click at [297, 127] on div "Search by Search by" at bounding box center [443, 137] width 400 height 63
click at [301, 144] on div "Search by Search by" at bounding box center [443, 137] width 400 height 63
click at [301, 138] on input "Search by" at bounding box center [459, 135] width 355 height 32
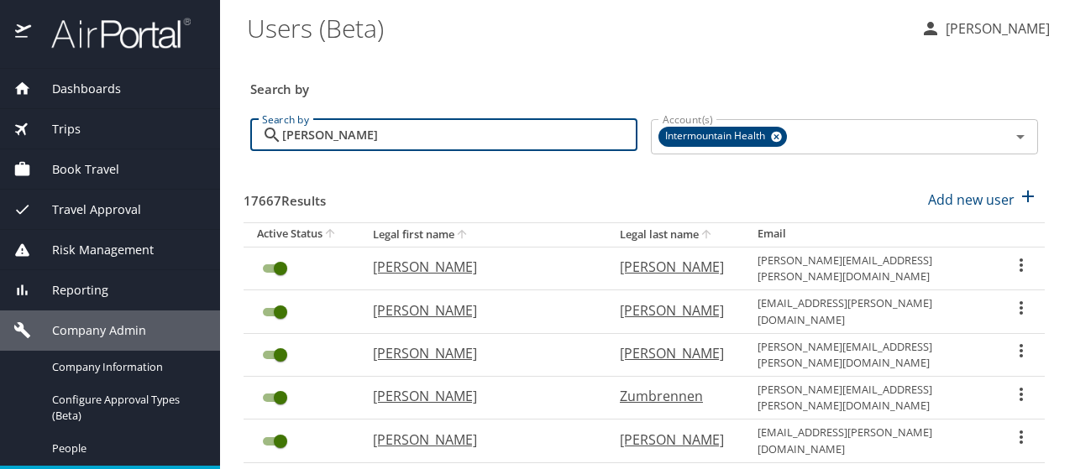
click at [444, 134] on input "[PERSON_NAME]" at bounding box center [459, 135] width 355 height 32
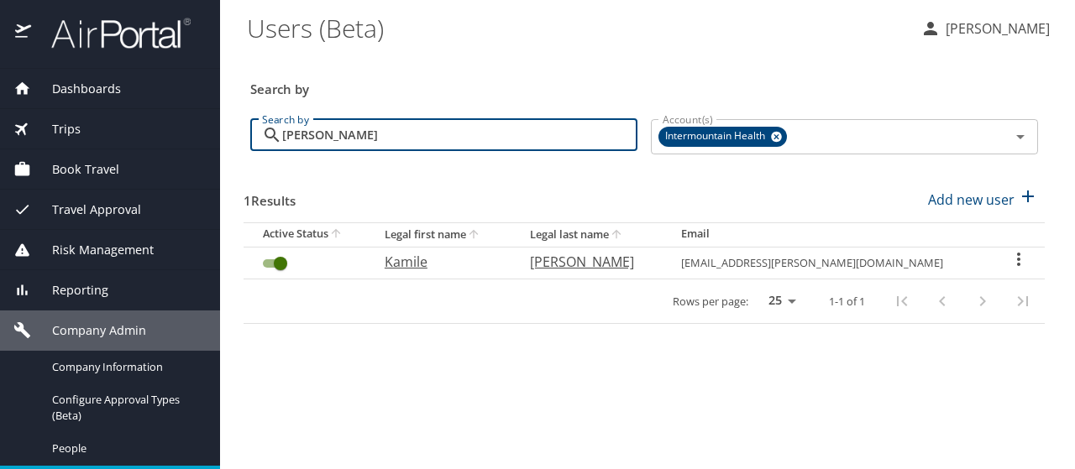
type input "[PERSON_NAME]"
click at [1017, 254] on icon "User Search Table" at bounding box center [1018, 259] width 3 height 13
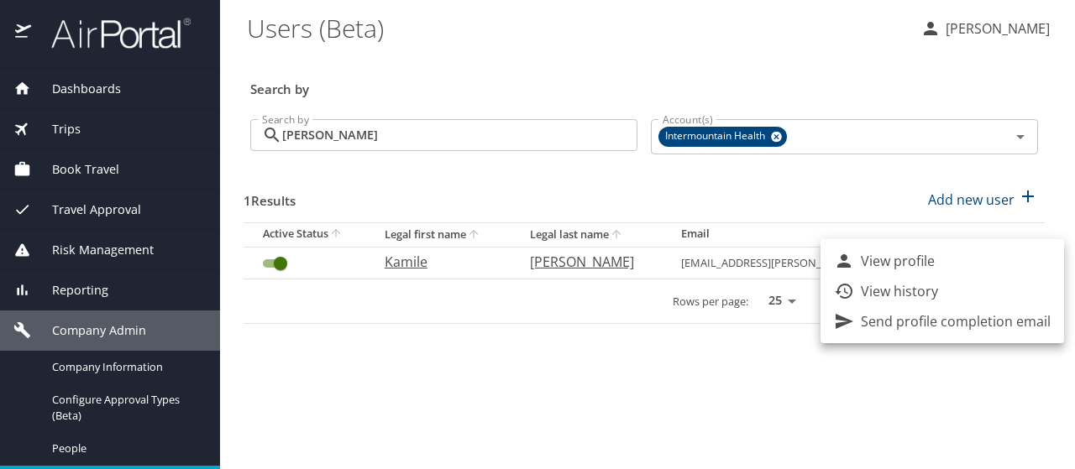
click at [1013, 254] on li "View profile" at bounding box center [941, 261] width 243 height 30
select select "US"
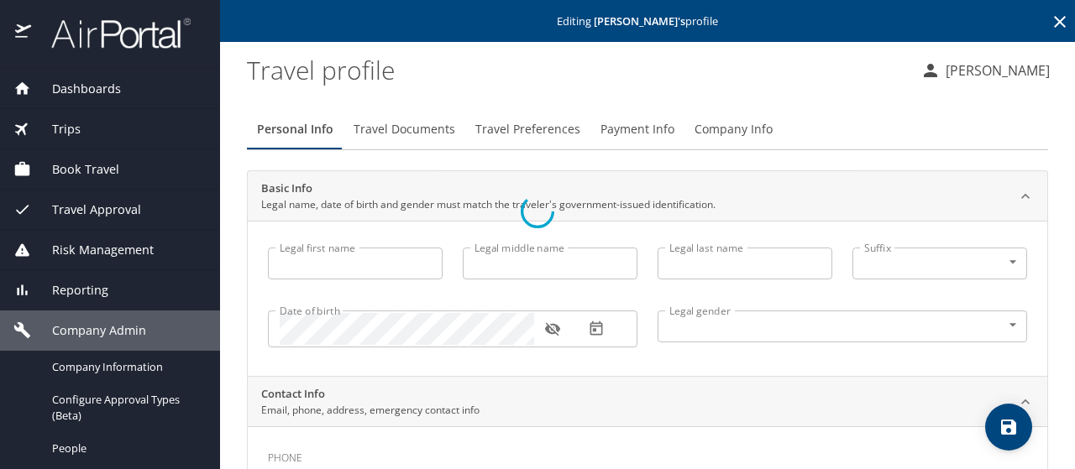
type input "Kamile"
type input "[PERSON_NAME]"
type input "[DEMOGRAPHIC_DATA]"
select select "US"
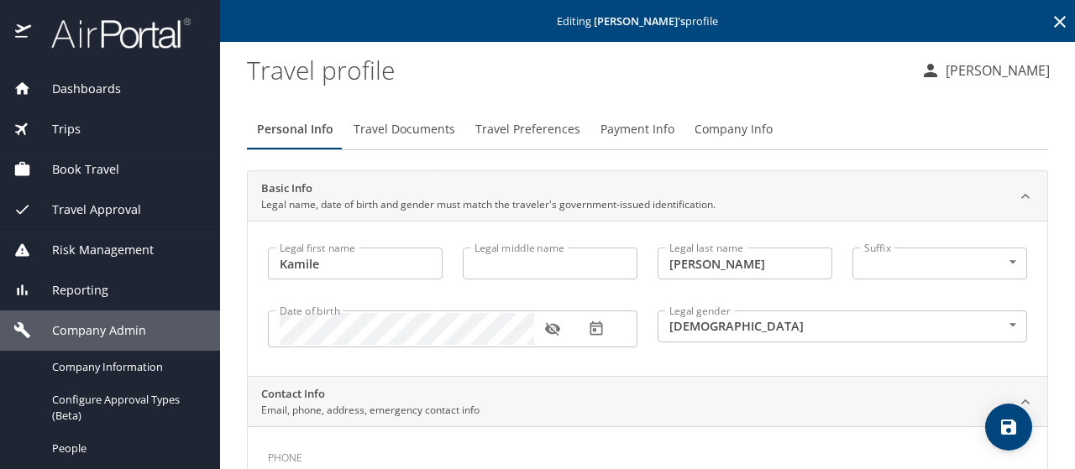
click at [711, 135] on span "Company Info" at bounding box center [733, 129] width 78 height 21
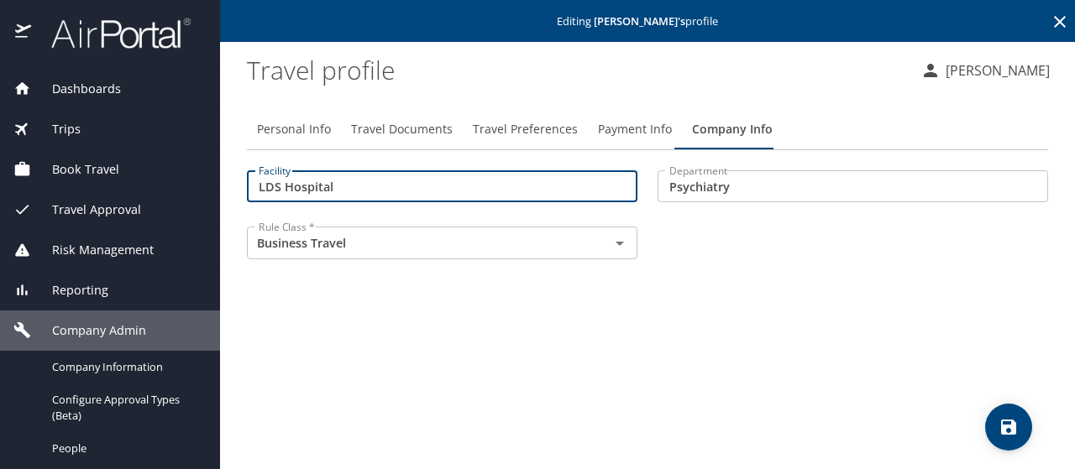
drag, startPoint x: 337, startPoint y: 189, endPoint x: 154, endPoint y: 175, distance: 182.7
click at [154, 175] on div "Dashboards AirPortal 360™ Manager My Travel Dashboard Trips Airtinerary® Lookup…" at bounding box center [537, 234] width 1075 height 469
type input "40000"
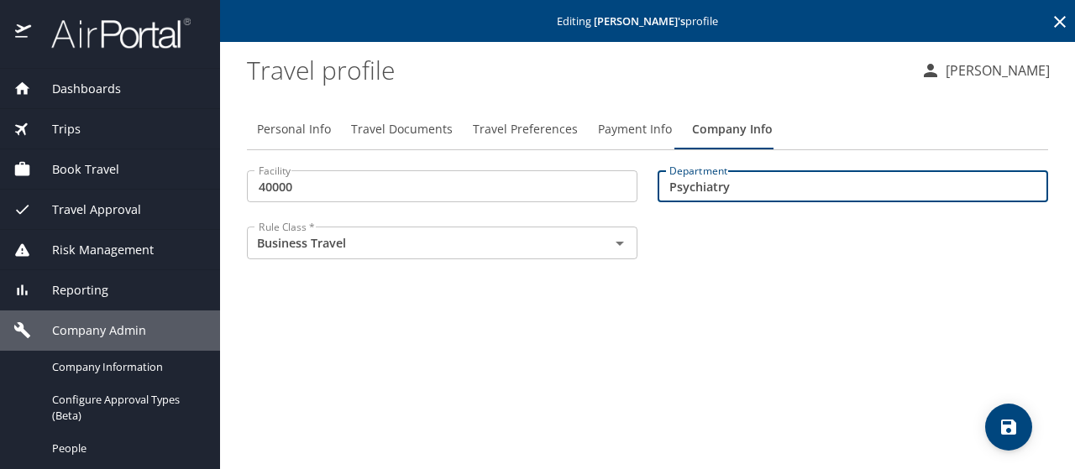
drag, startPoint x: 767, startPoint y: 184, endPoint x: 344, endPoint y: 130, distance: 425.7
click at [343, 130] on div "Personal Info Travel Documents Travel Preferences Payment Info Company Info Fac…" at bounding box center [647, 191] width 801 height 164
type input "74328"
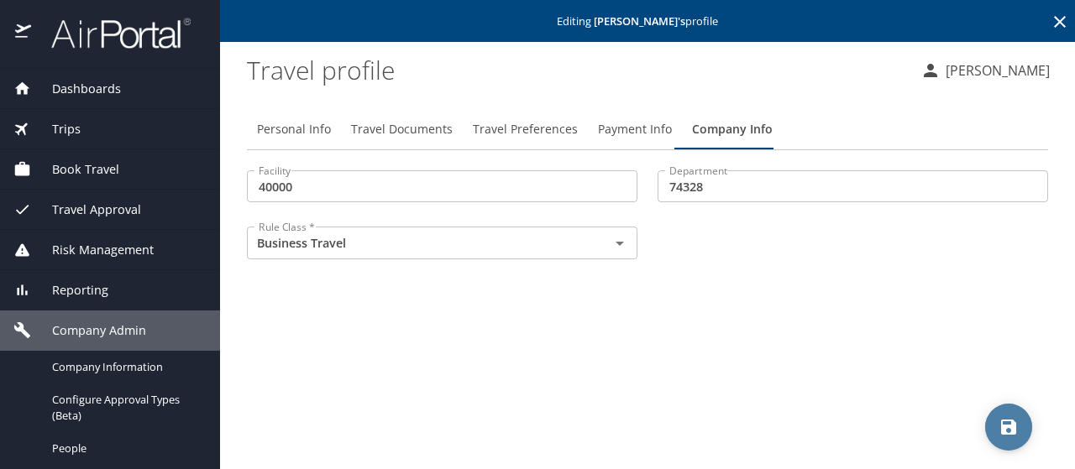
click at [997, 434] on span "save" at bounding box center [1008, 427] width 47 height 20
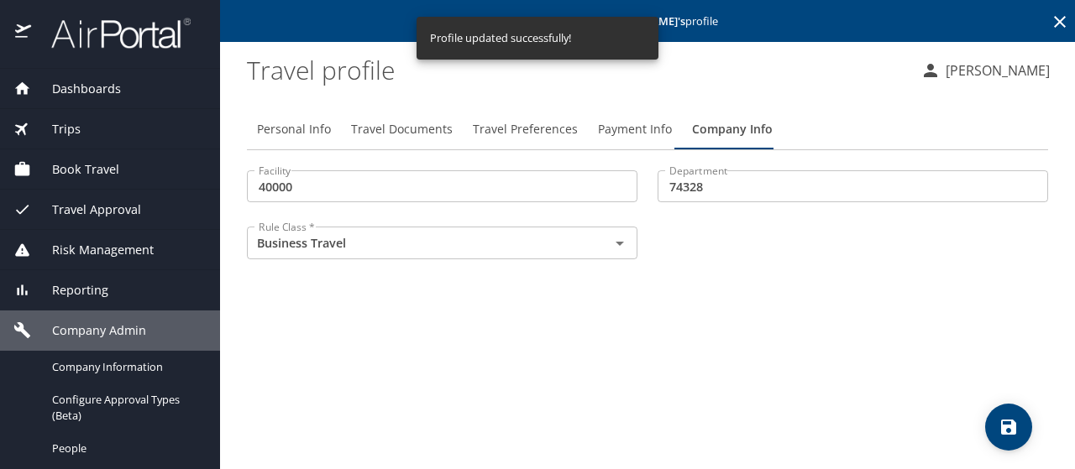
click at [289, 130] on span "Personal Info" at bounding box center [294, 129] width 74 height 21
select select "US"
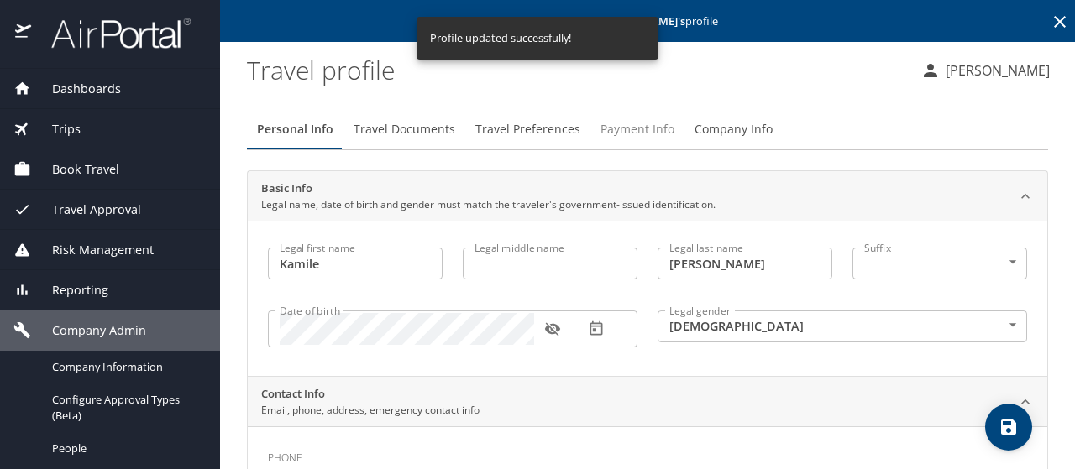
click at [626, 123] on span "Payment Info" at bounding box center [637, 129] width 74 height 21
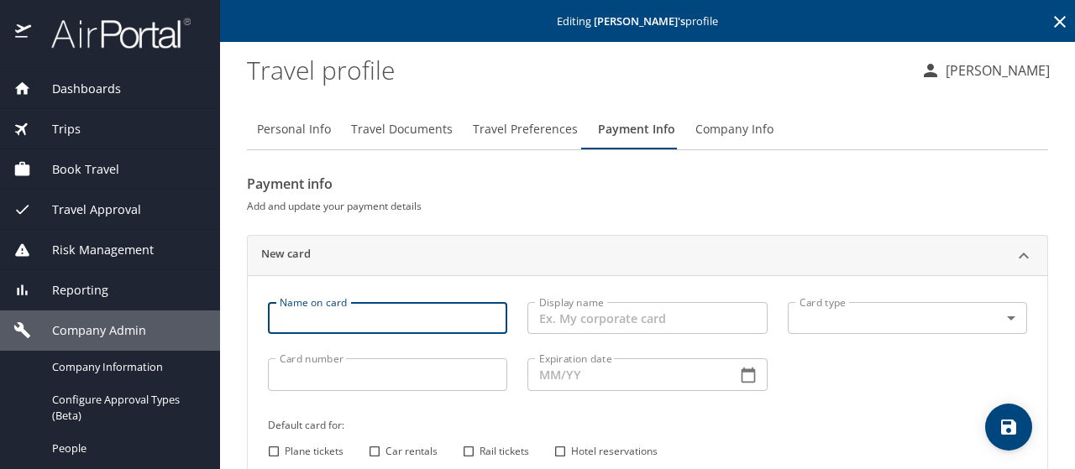
click at [318, 319] on input "Name on card" at bounding box center [387, 318] width 239 height 32
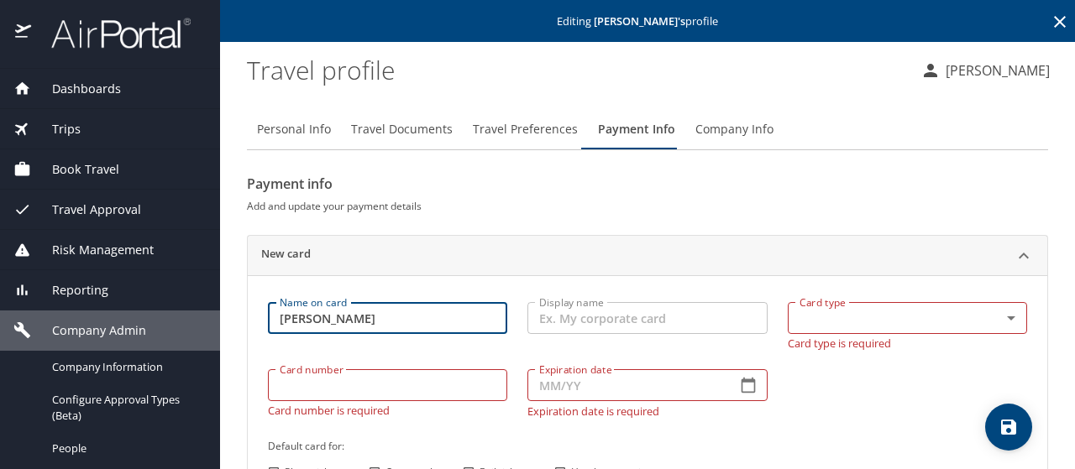
click at [295, 319] on input "[PERSON_NAME]" at bounding box center [387, 318] width 239 height 32
type input "[PERSON_NAME]"
click at [853, 332] on body "Dashboards AirPortal 360™ Manager My Travel Dashboard Trips Airtinerary® Lookup…" at bounding box center [537, 234] width 1075 height 469
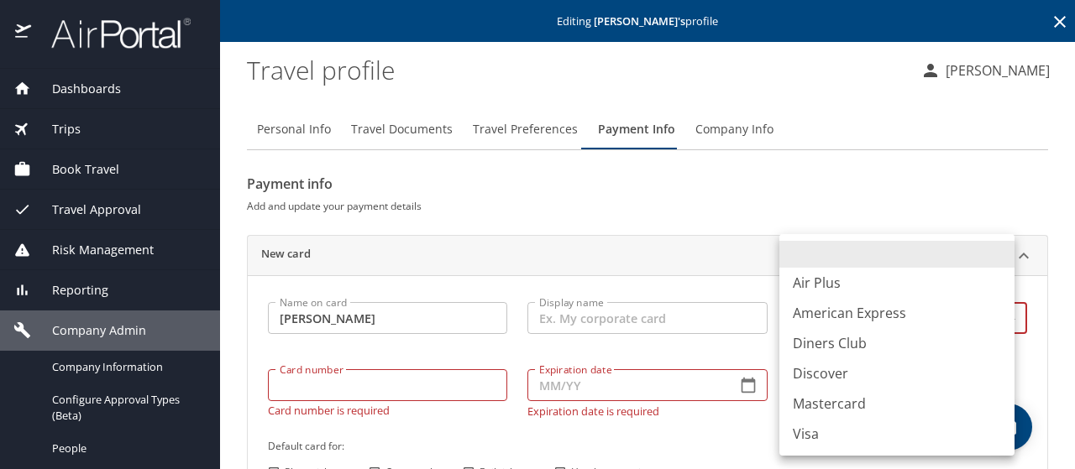
click at [814, 436] on li "Visa" at bounding box center [896, 434] width 235 height 30
type input "VI"
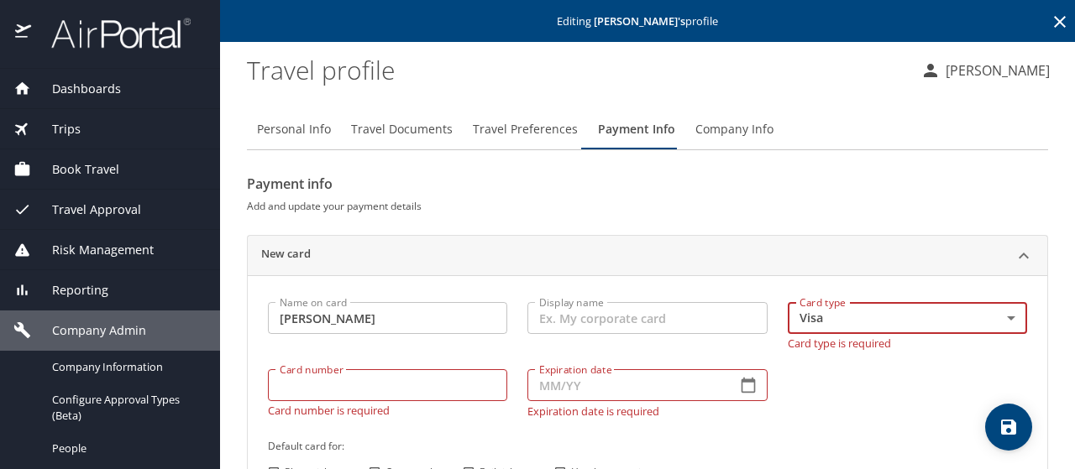
click at [315, 392] on div "Card number Card number Card number is required" at bounding box center [387, 393] width 259 height 68
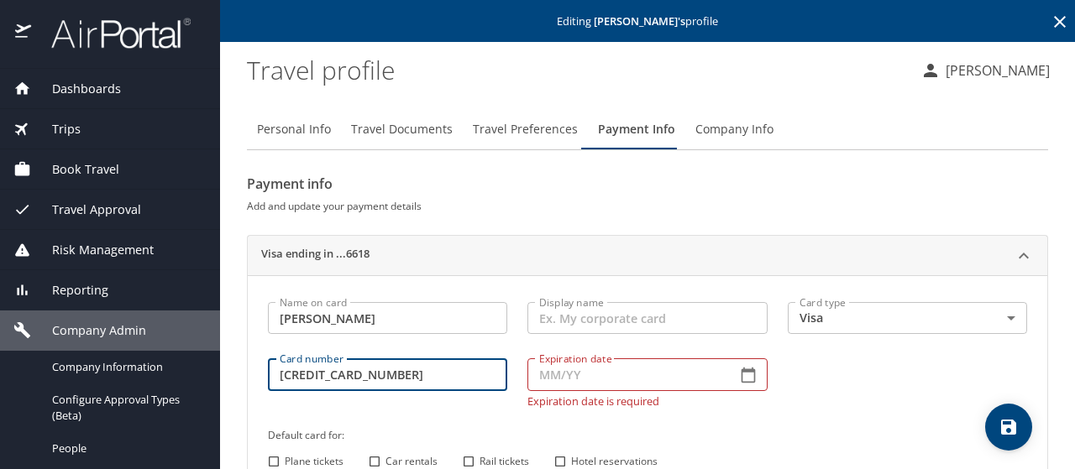
type input "[CREDIT_CARD_NUMBER]"
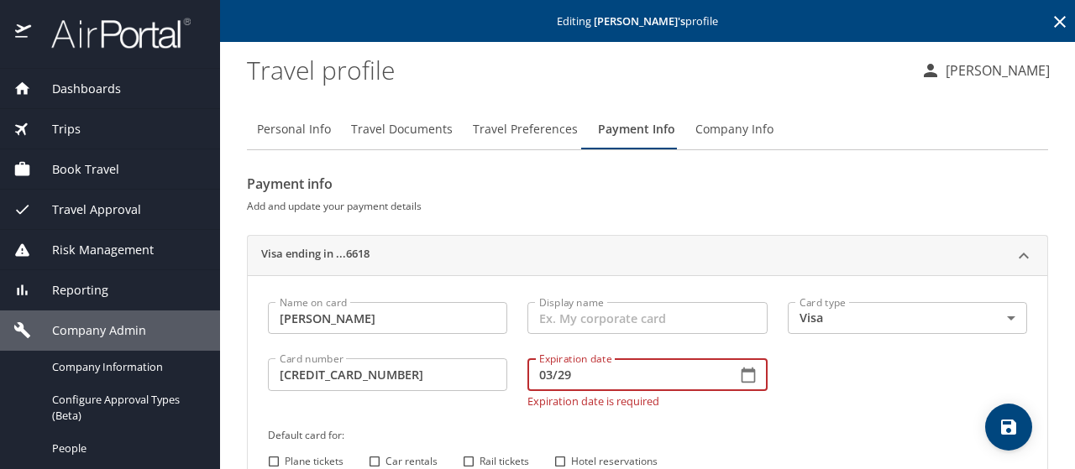
type input "03/29"
click at [275, 461] on input "Plane tickets" at bounding box center [274, 462] width 22 height 22
checkbox input "true"
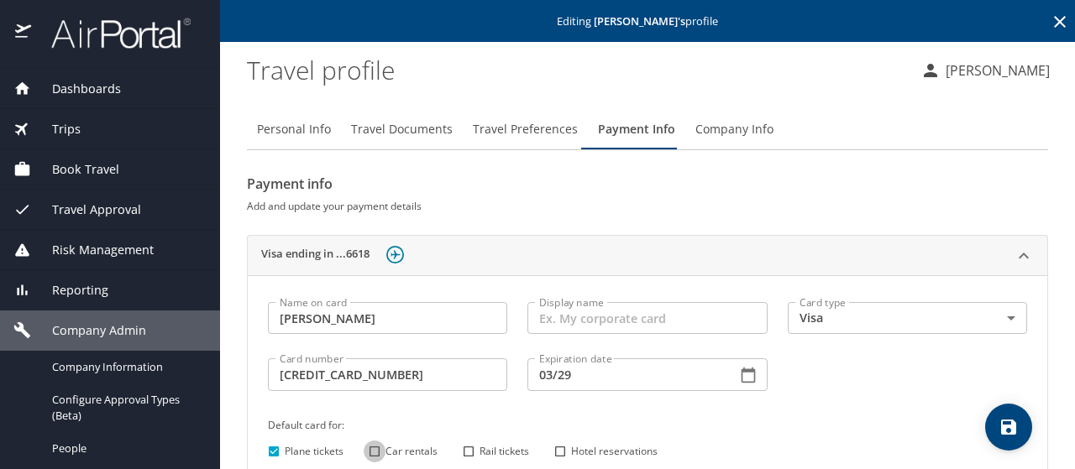
click at [375, 449] on input "Car rentals" at bounding box center [375, 452] width 22 height 22
checkbox input "true"
click at [557, 454] on input "Hotel reservations" at bounding box center [560, 452] width 22 height 22
checkbox input "true"
click at [1001, 429] on icon "save" at bounding box center [1008, 427] width 15 height 15
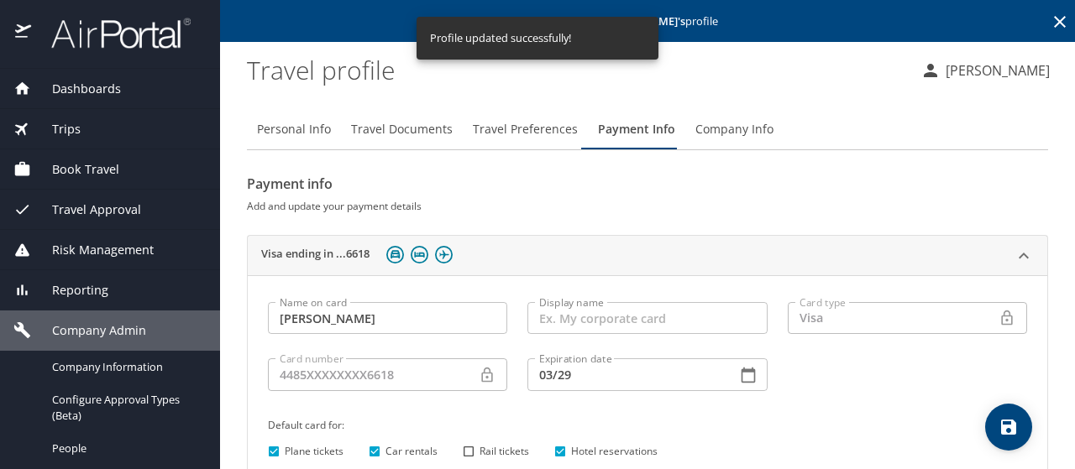
click at [1053, 19] on icon at bounding box center [1059, 22] width 20 height 20
